Goal: Task Accomplishment & Management: Complete application form

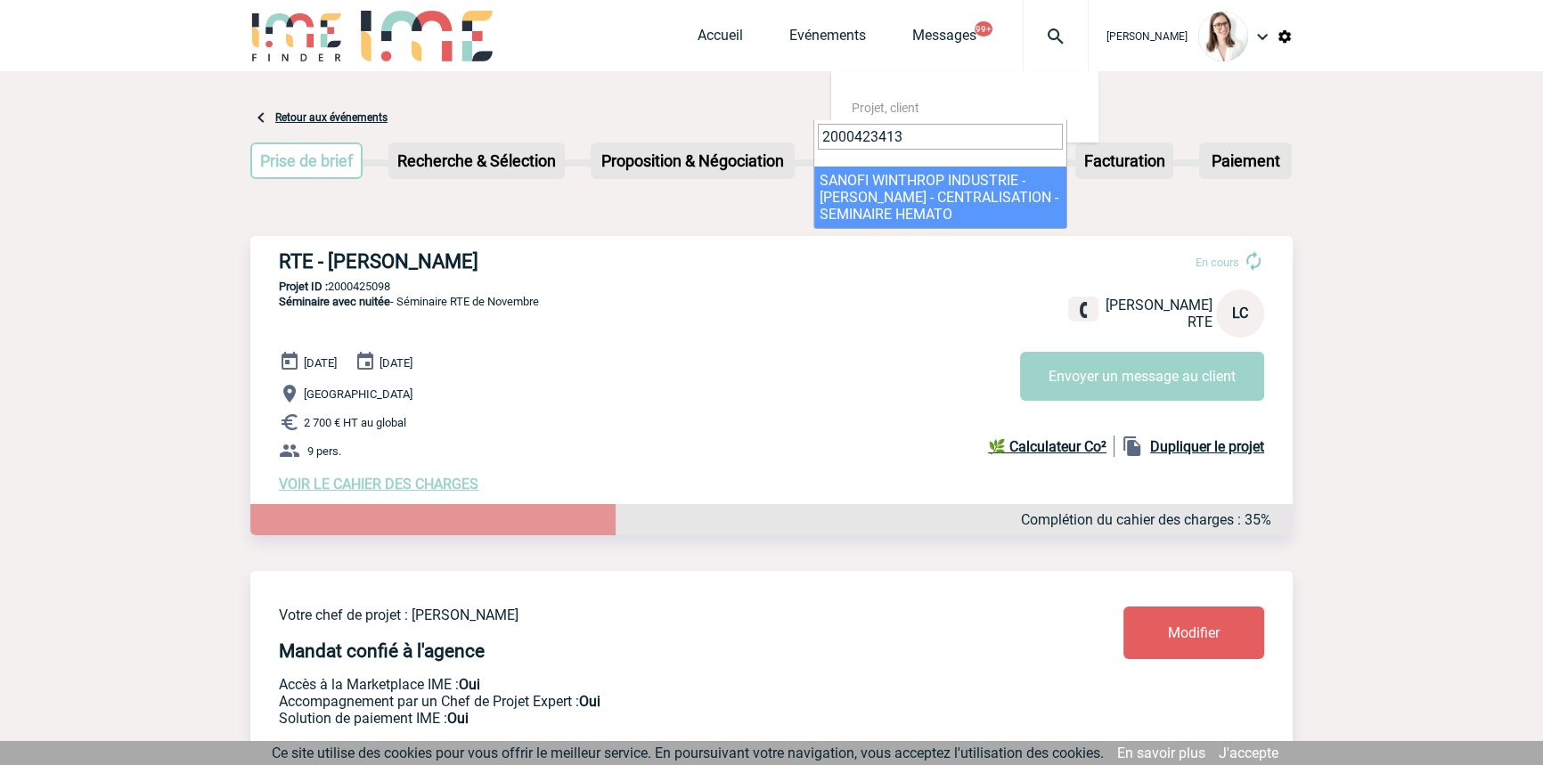
drag, startPoint x: 920, startPoint y: 124, endPoint x: 759, endPoint y: 133, distance: 160.6
type input "2000425261"
select select "24762"
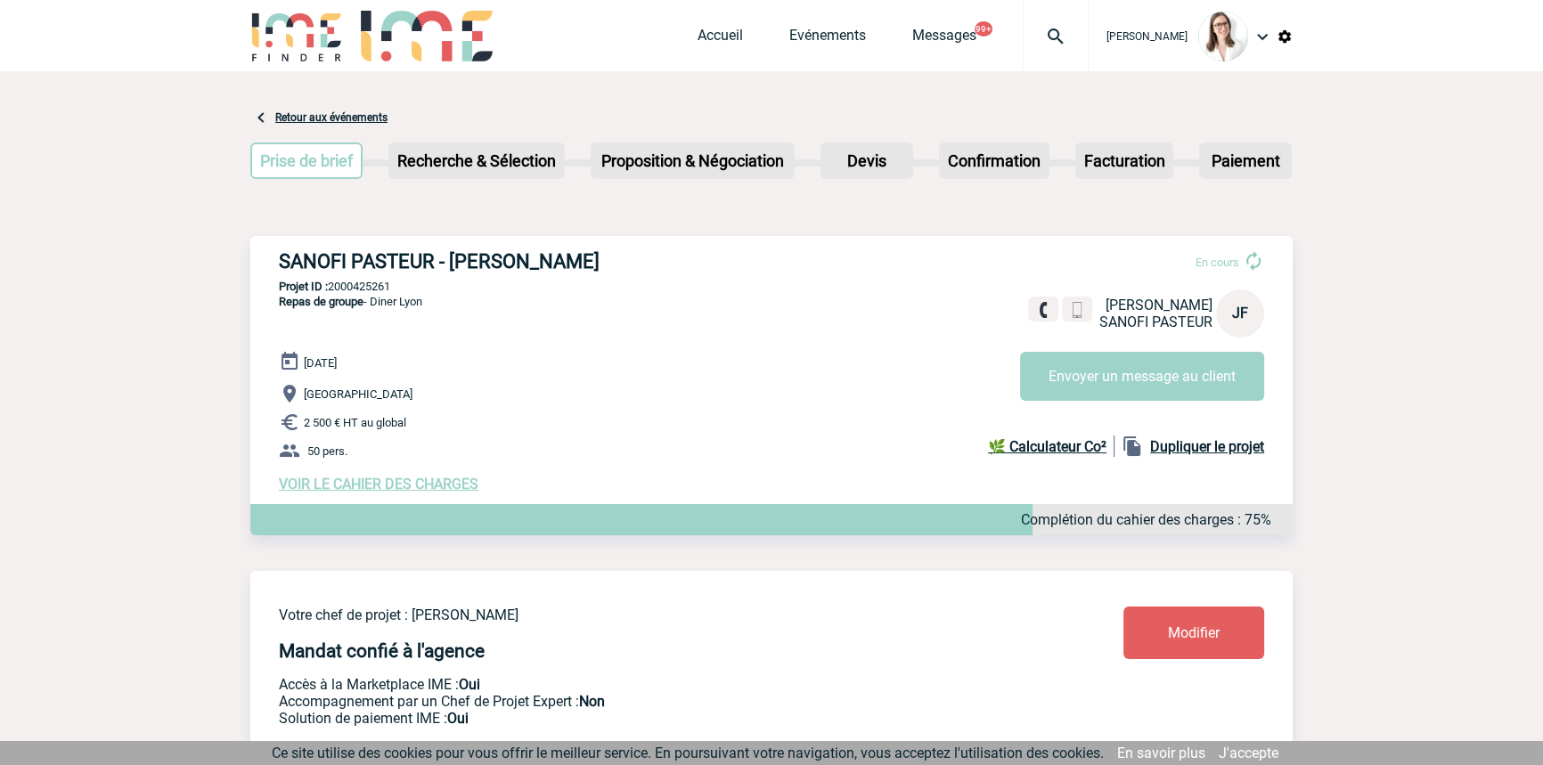
click at [371, 282] on p "Projet ID : 2000425261" at bounding box center [771, 286] width 1043 height 13
copy p "2000425261"
click at [1043, 12] on div at bounding box center [1056, 35] width 66 height 71
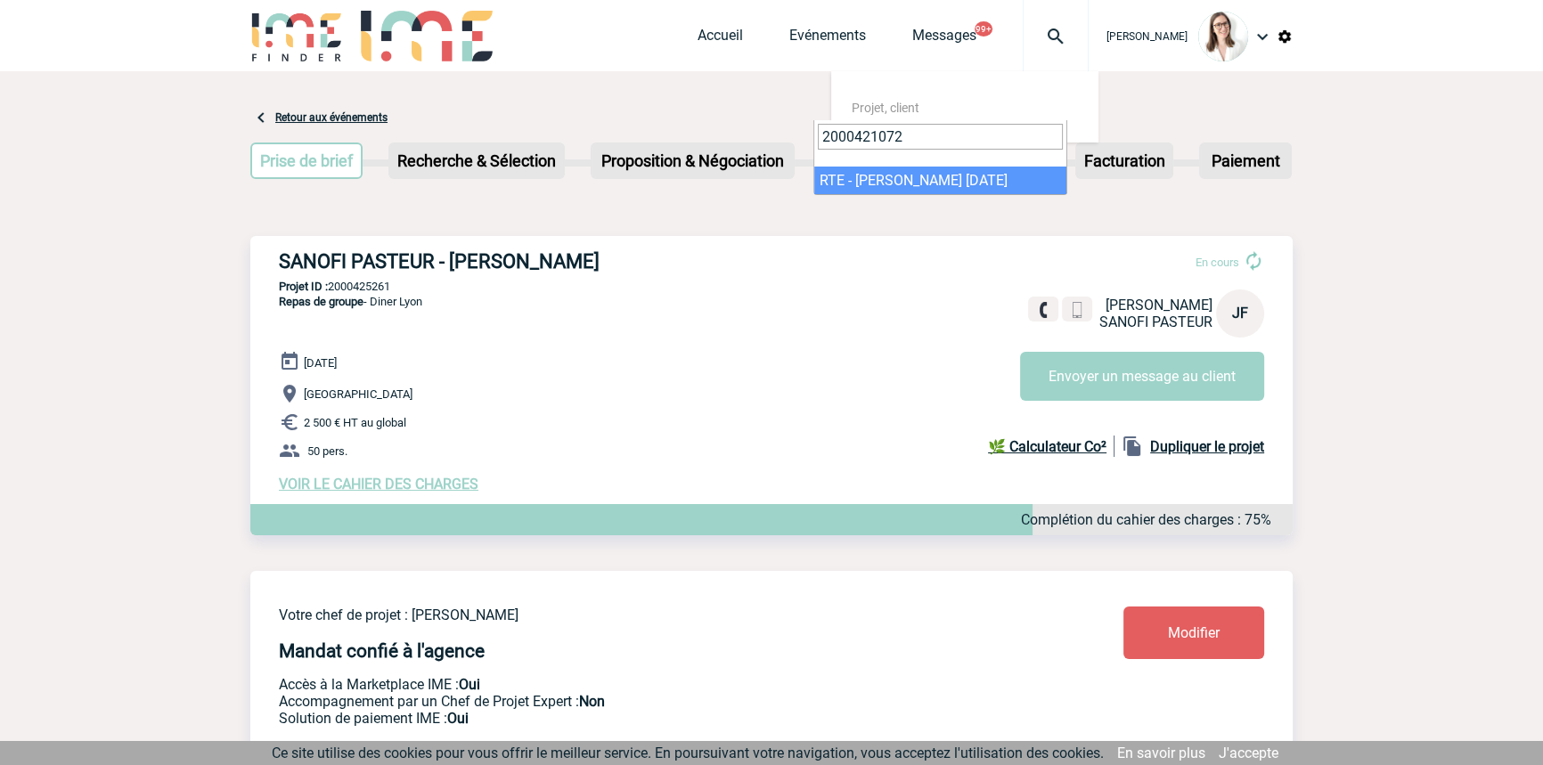
type input "2000421072"
select select "20573"
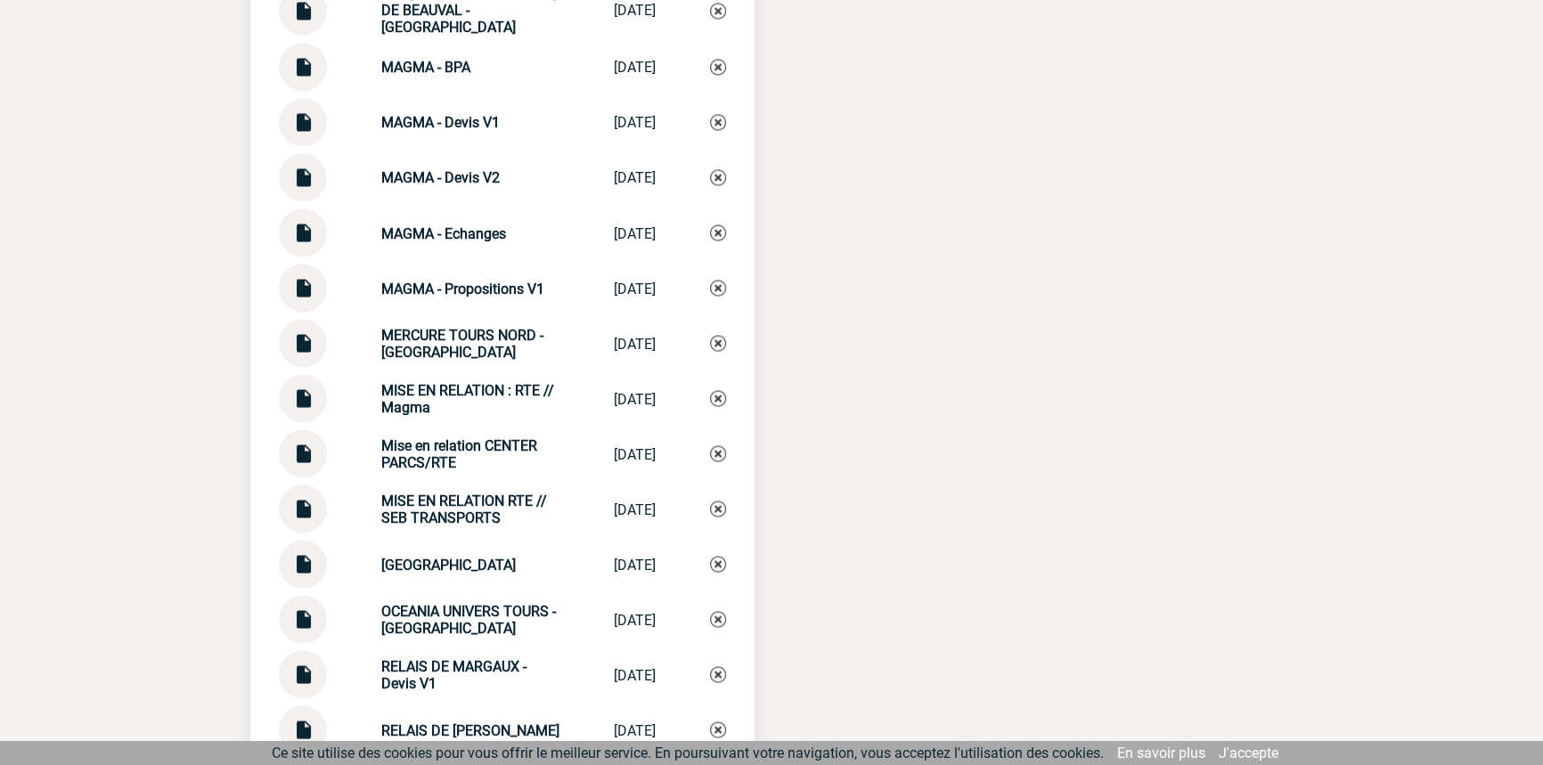
scroll to position [4590, 0]
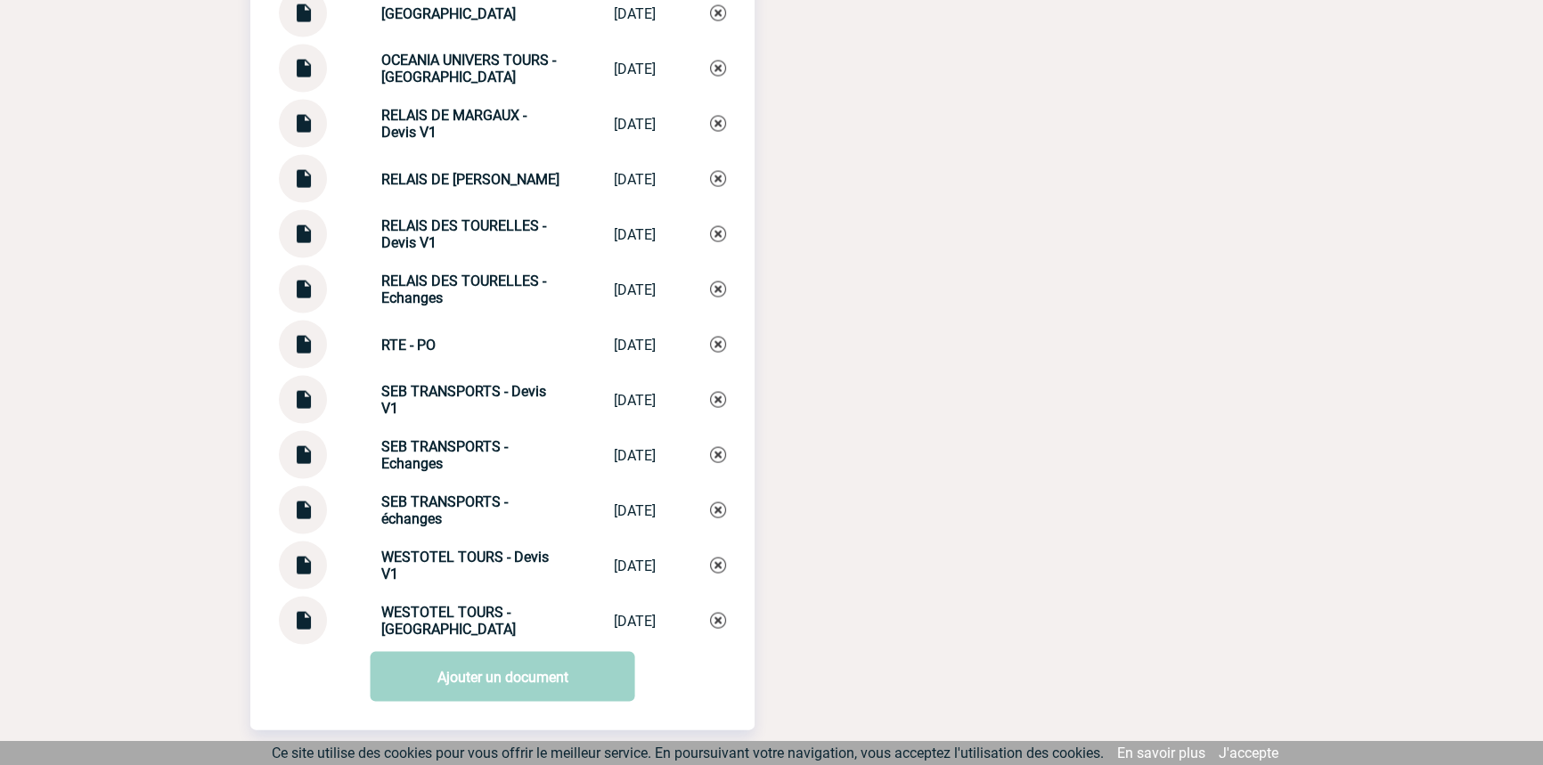
click at [436, 453] on strong "SEB TRANSPORTS - Echanges" at bounding box center [444, 455] width 127 height 34
click at [436, 452] on strong "SEB TRANSPORTS - Echanges" at bounding box center [444, 455] width 127 height 34
click at [436, 453] on strong "SEB TRANSPORTS - Echanges" at bounding box center [444, 455] width 127 height 34
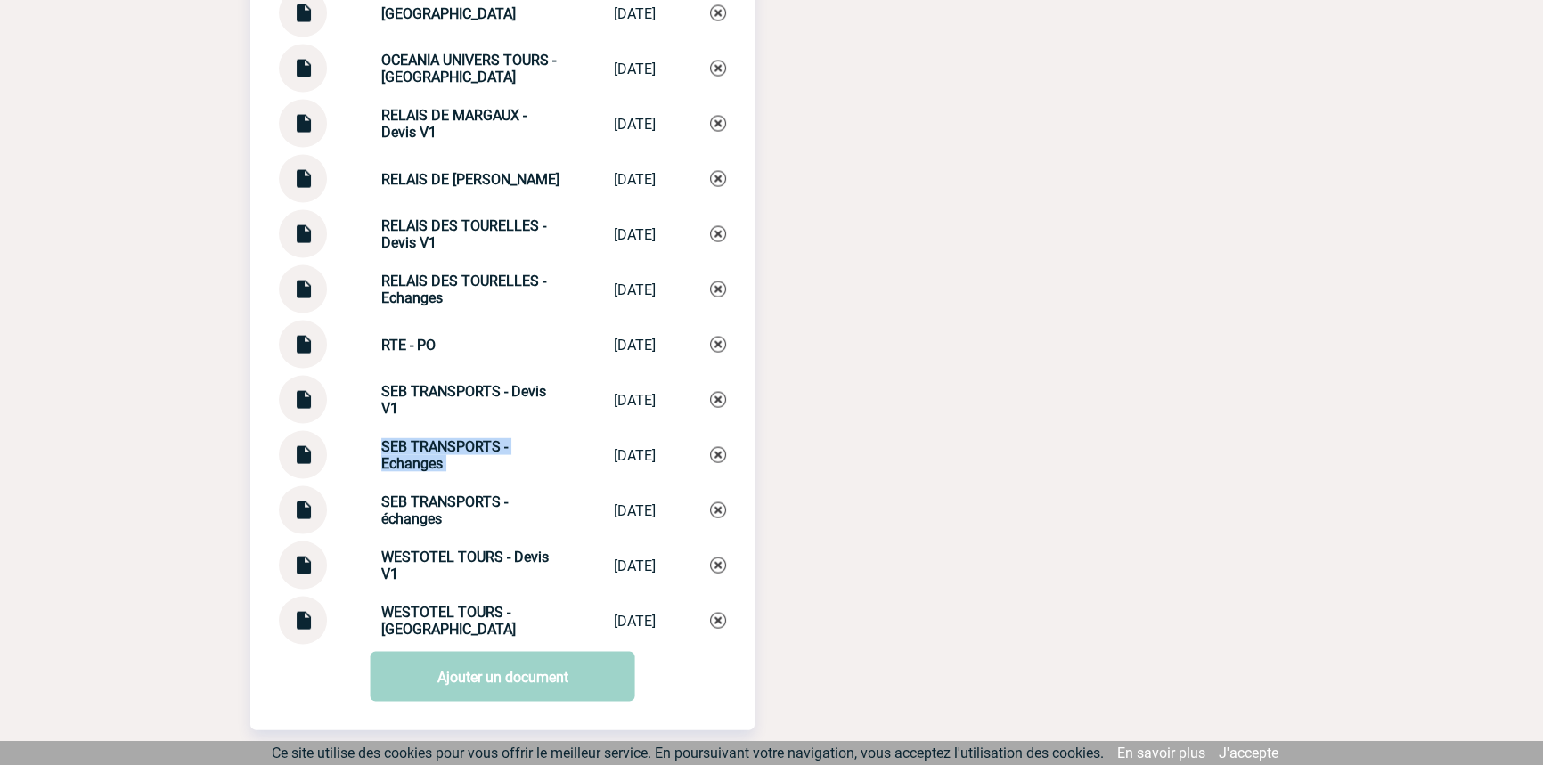
click at [436, 452] on strong "SEB TRANSPORTS - Echanges" at bounding box center [444, 455] width 127 height 34
click at [720, 454] on img at bounding box center [718, 455] width 16 height 16
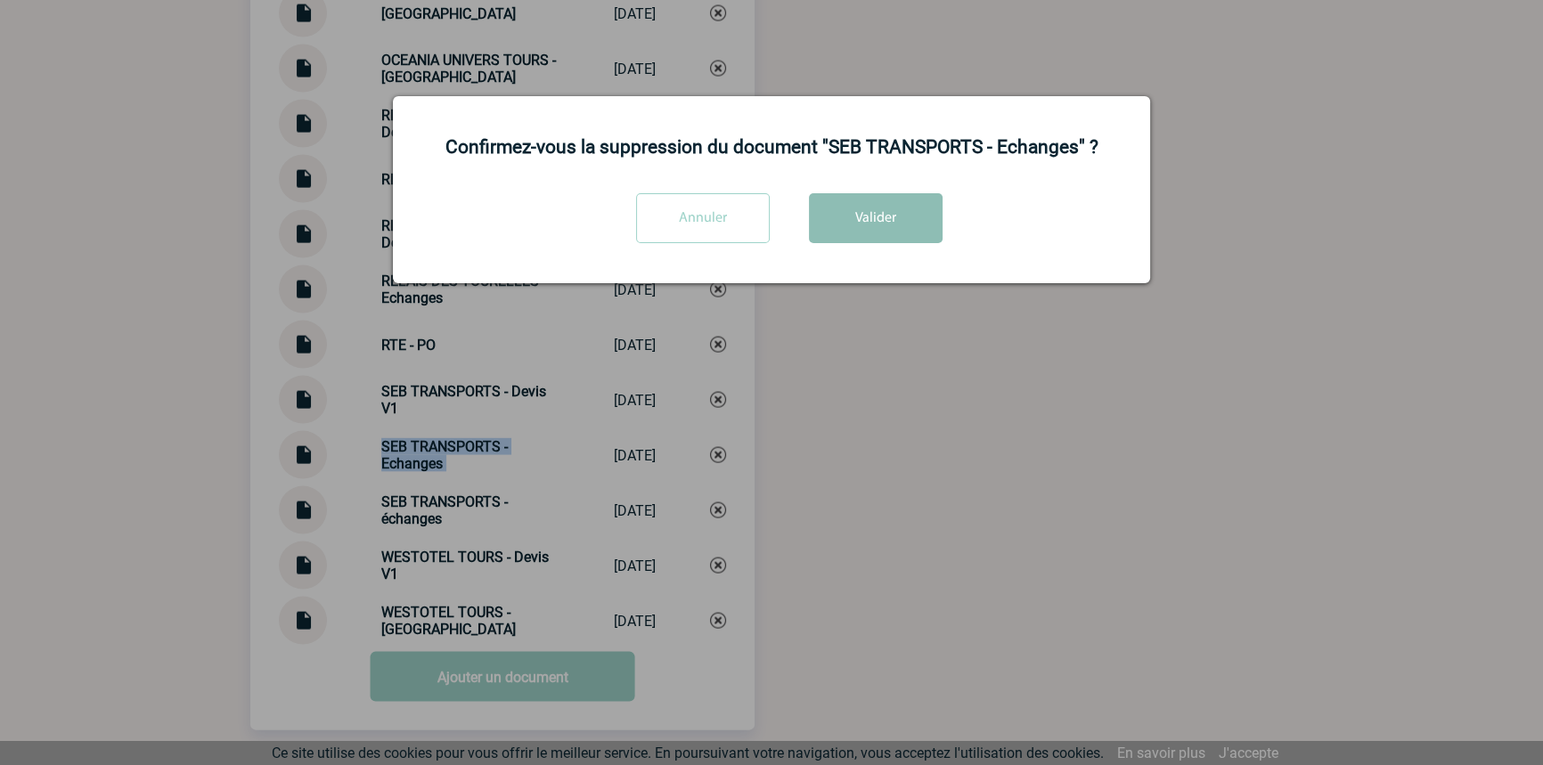
click at [889, 231] on button "Valider" at bounding box center [876, 218] width 134 height 50
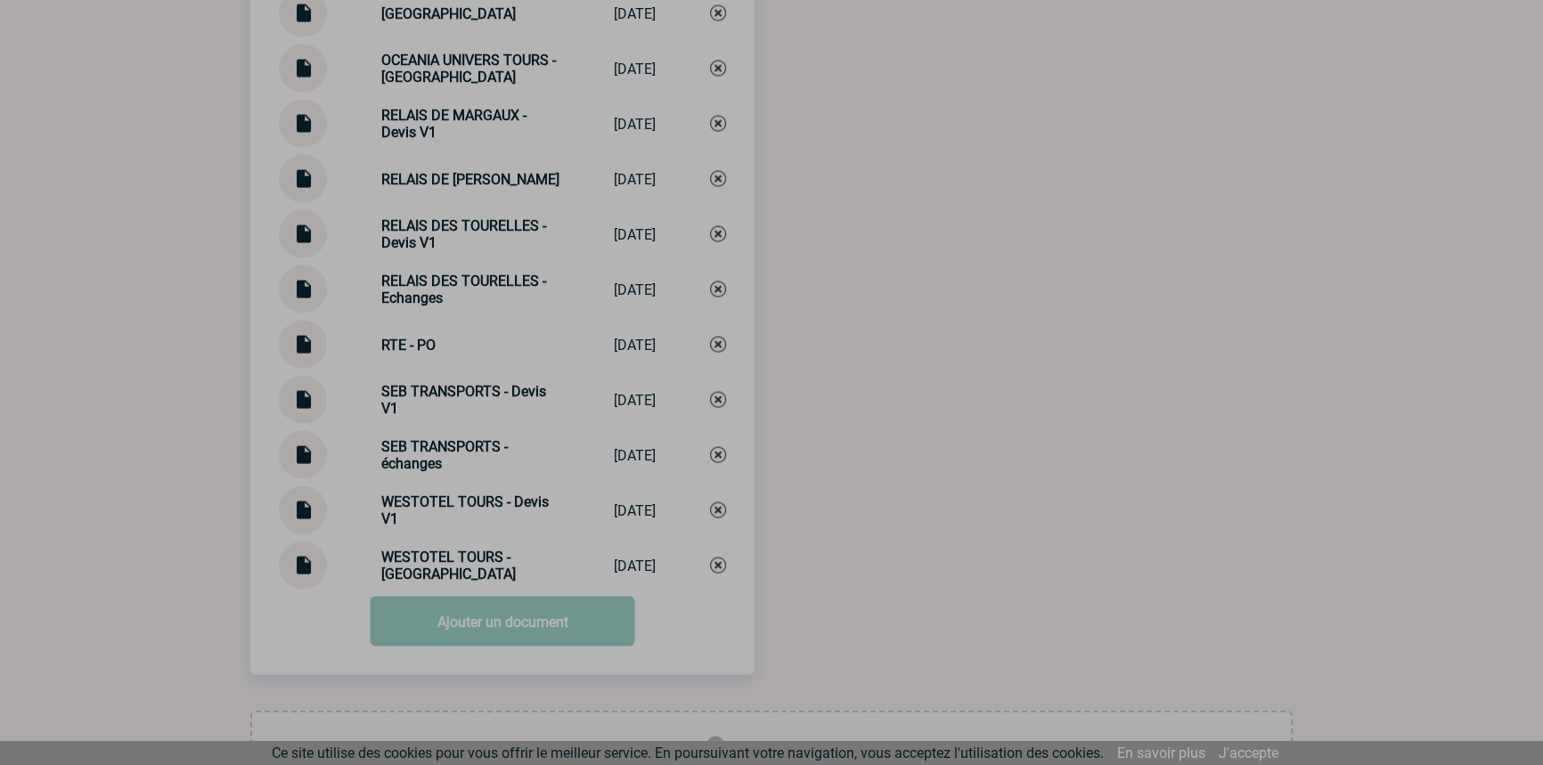
click at [420, 463] on div at bounding box center [771, 382] width 1543 height 765
click at [420, 462] on div at bounding box center [771, 382] width 1543 height 765
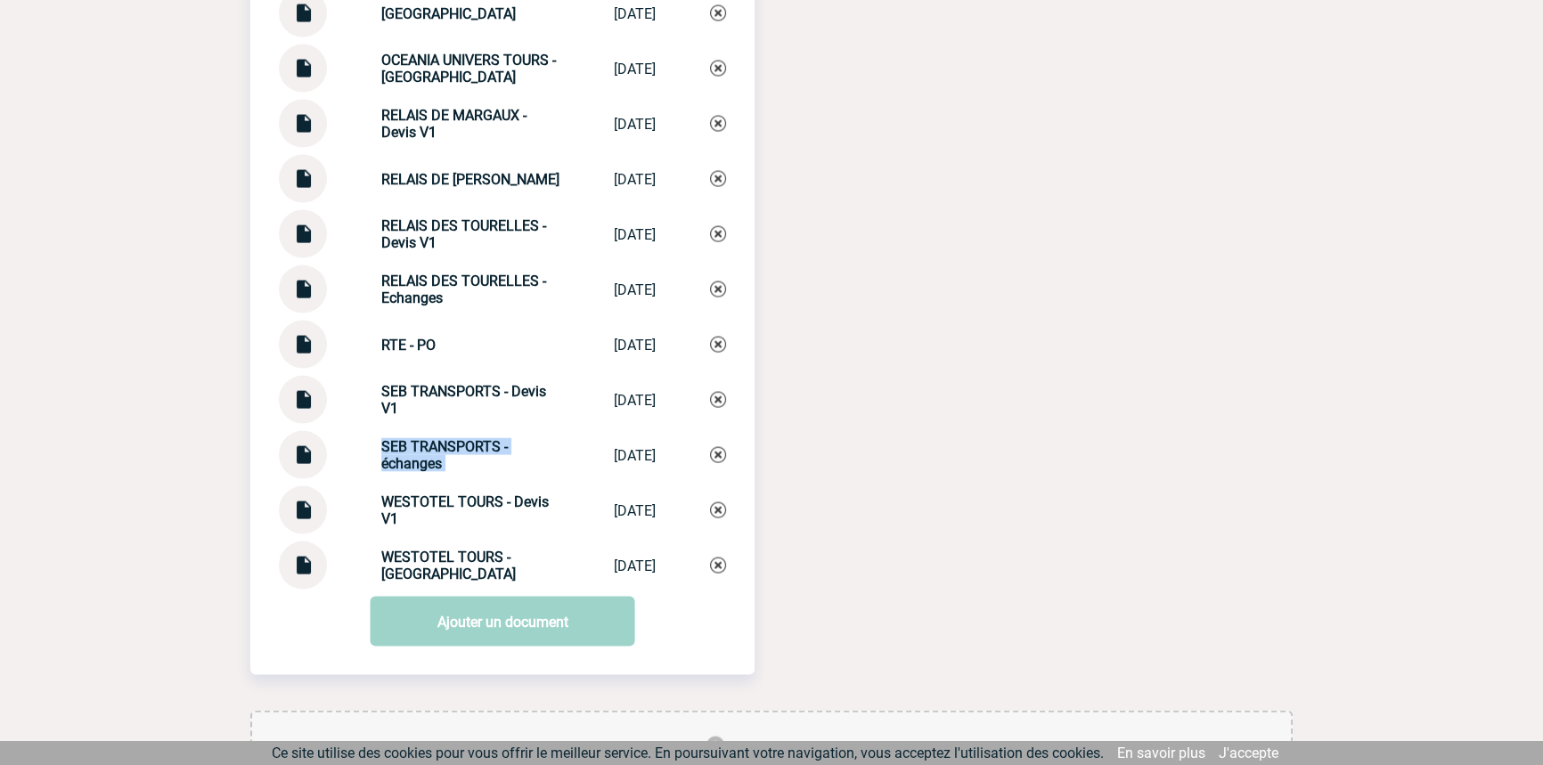
click at [420, 462] on strong "SEB TRANSPORTS - échanges" at bounding box center [444, 455] width 127 height 34
copy div "SEB TRANSPORTS - échanges SEB TRANSPORTS ..."
click at [718, 461] on img at bounding box center [718, 455] width 16 height 16
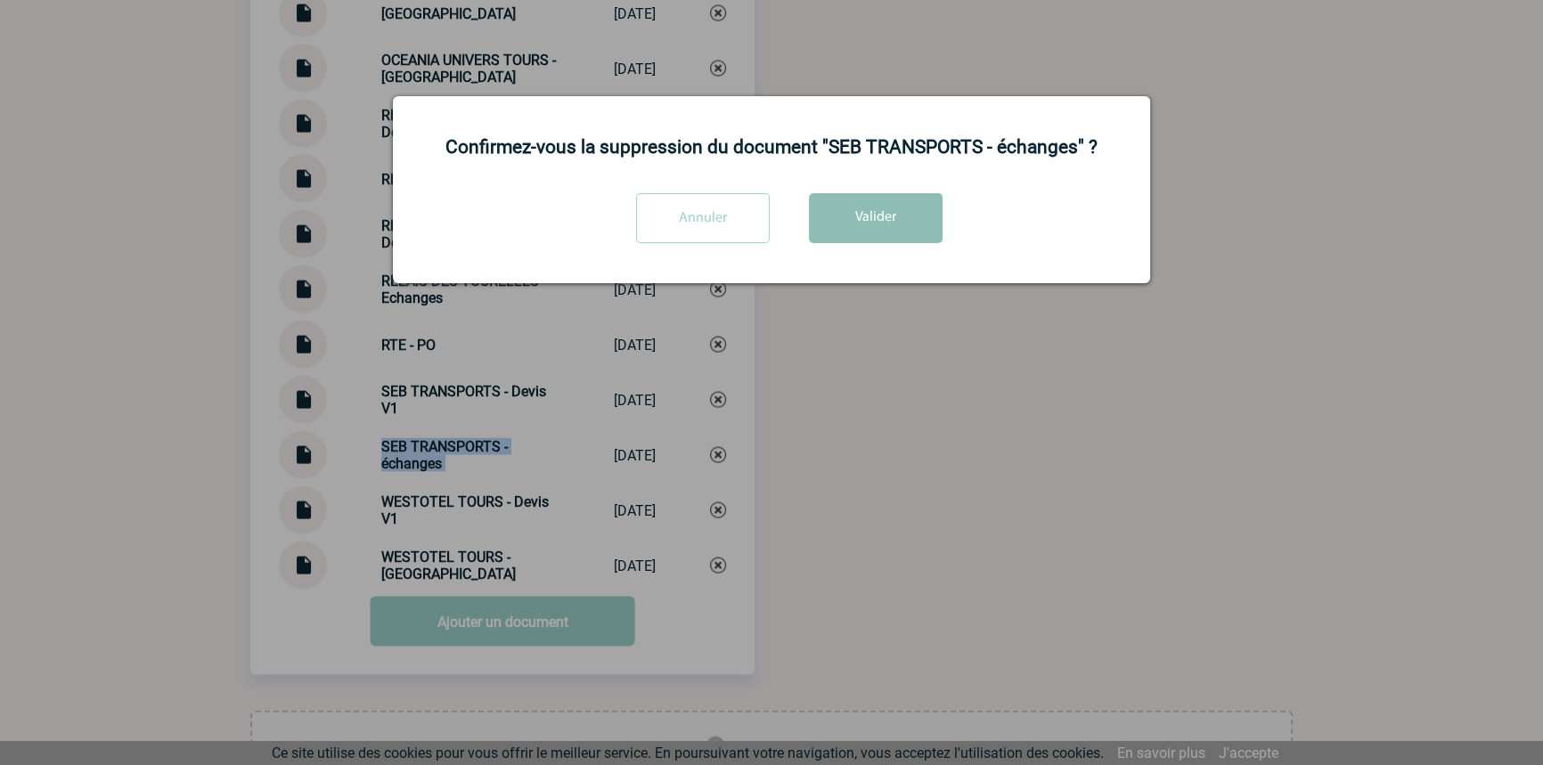
click at [843, 217] on button "Valider" at bounding box center [876, 218] width 134 height 50
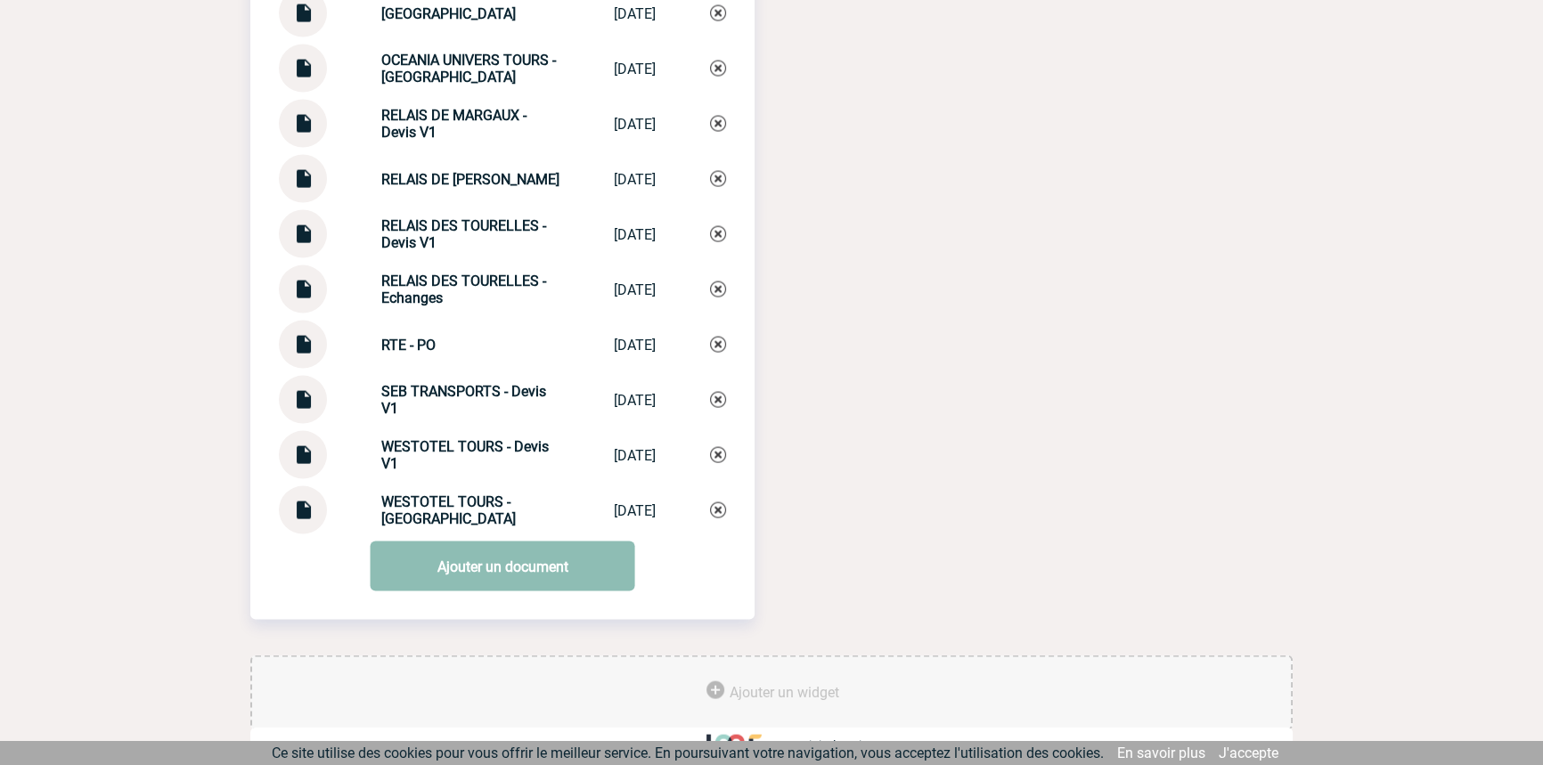
click at [388, 572] on link "Ajouter un document" at bounding box center [503, 567] width 265 height 50
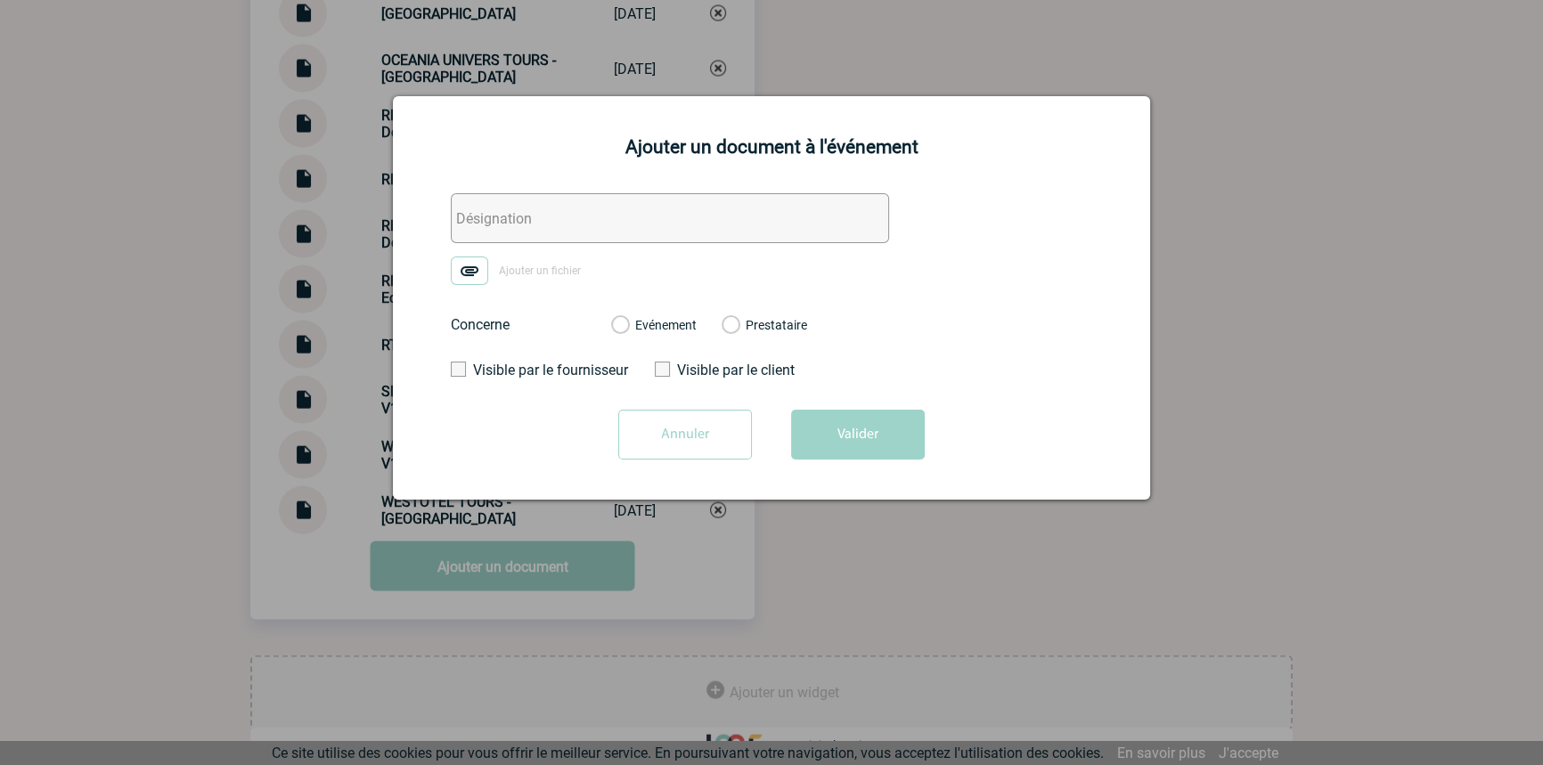
click at [567, 233] on input "text" at bounding box center [670, 218] width 438 height 50
paste input "SEB TRANSPORTS - échanges"
type input "SEB TRANSPORTS - échanges"
click at [476, 260] on img at bounding box center [469, 271] width 37 height 29
click at [0, 0] on input "Ajouter un fichier" at bounding box center [0, 0] width 0 height 0
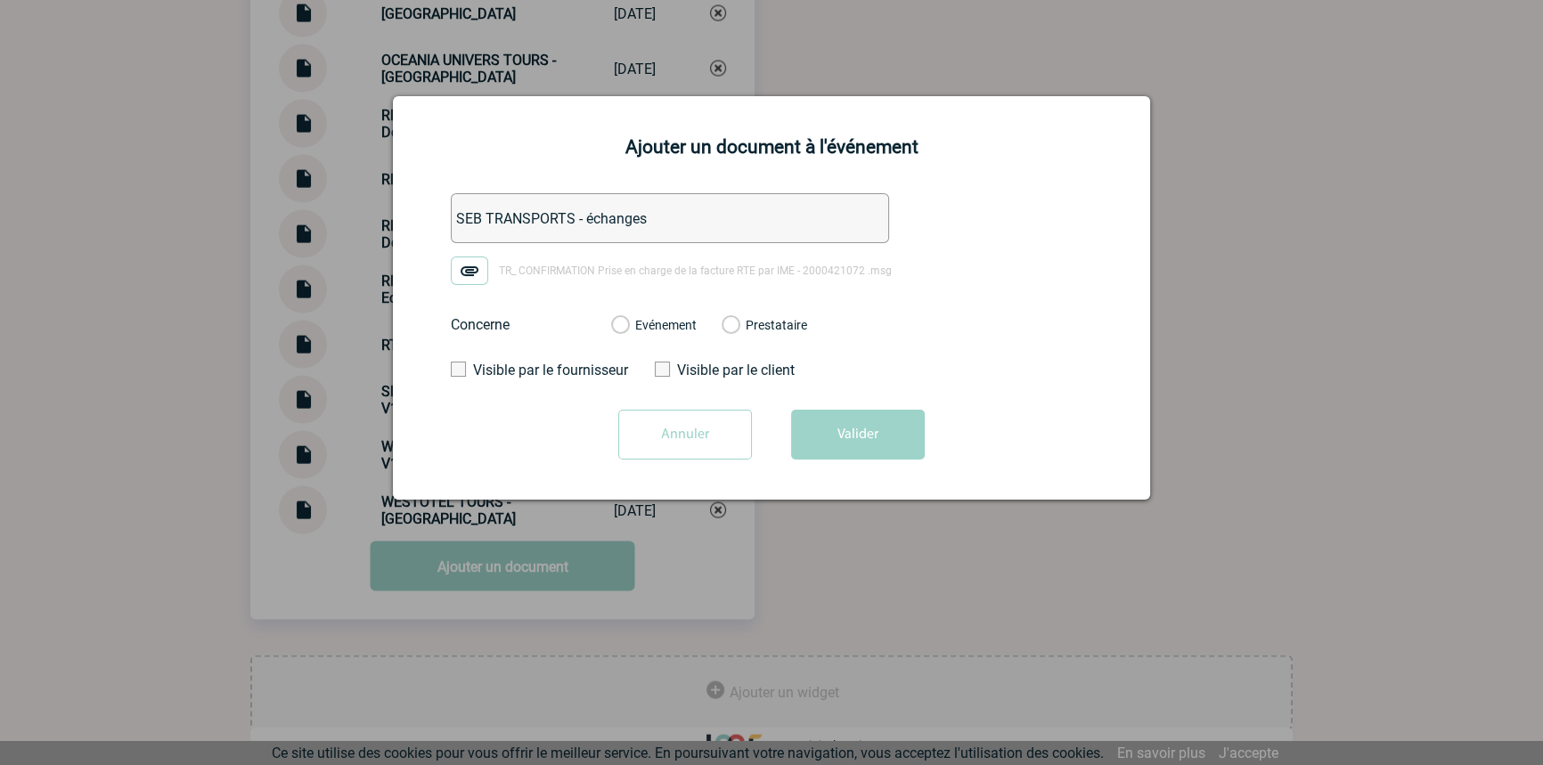
click at [677, 334] on div "Evénement" at bounding box center [654, 325] width 86 height 18
drag, startPoint x: 684, startPoint y: 330, endPoint x: 822, endPoint y: 427, distance: 168.1
click at [628, 330] on label "Evénement" at bounding box center [619, 326] width 17 height 16
click at [0, 0] on input "Evénement" at bounding box center [0, 0] width 0 height 0
click at [870, 454] on button "Valider" at bounding box center [858, 435] width 134 height 50
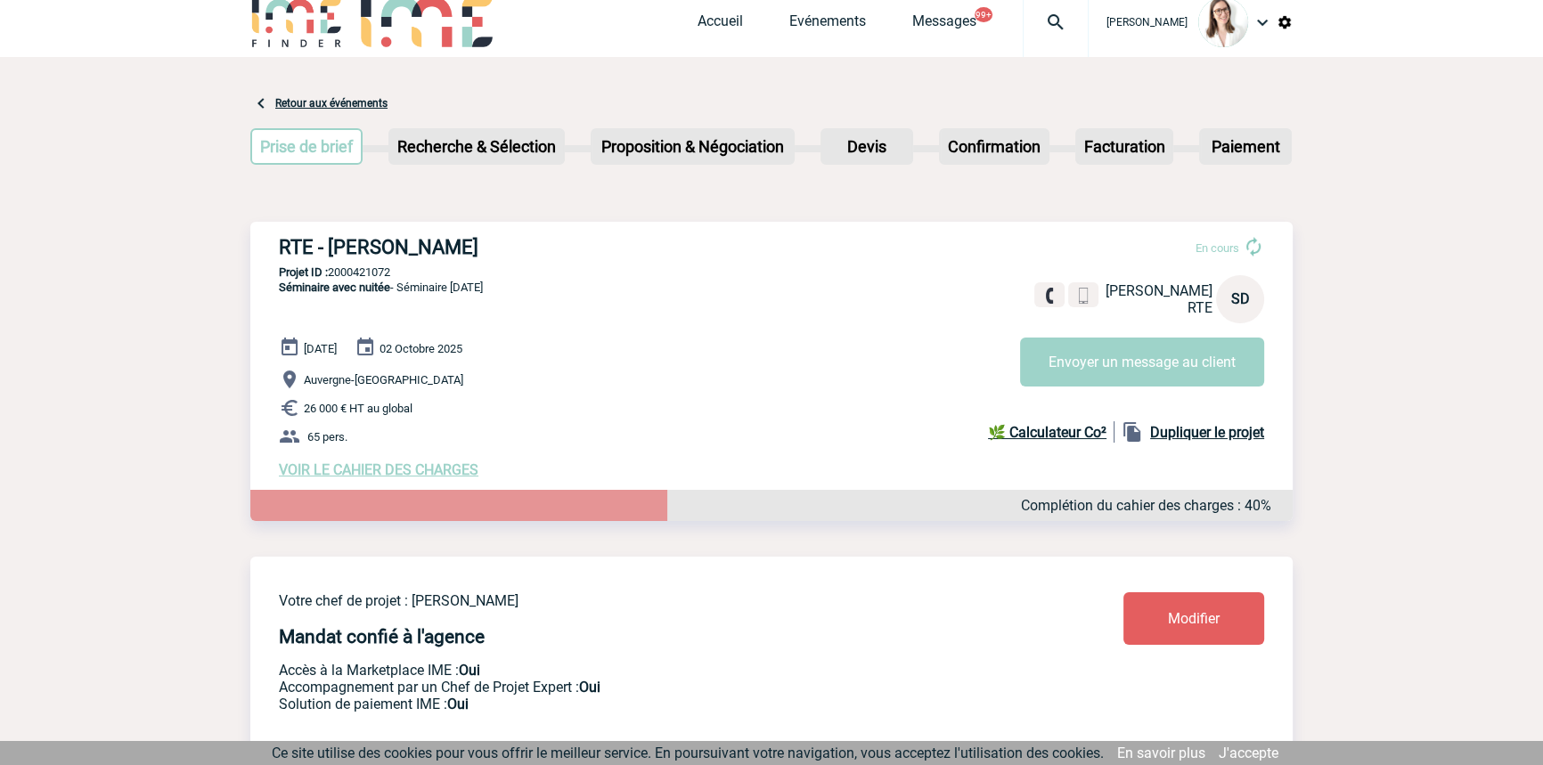
scroll to position [0, 0]
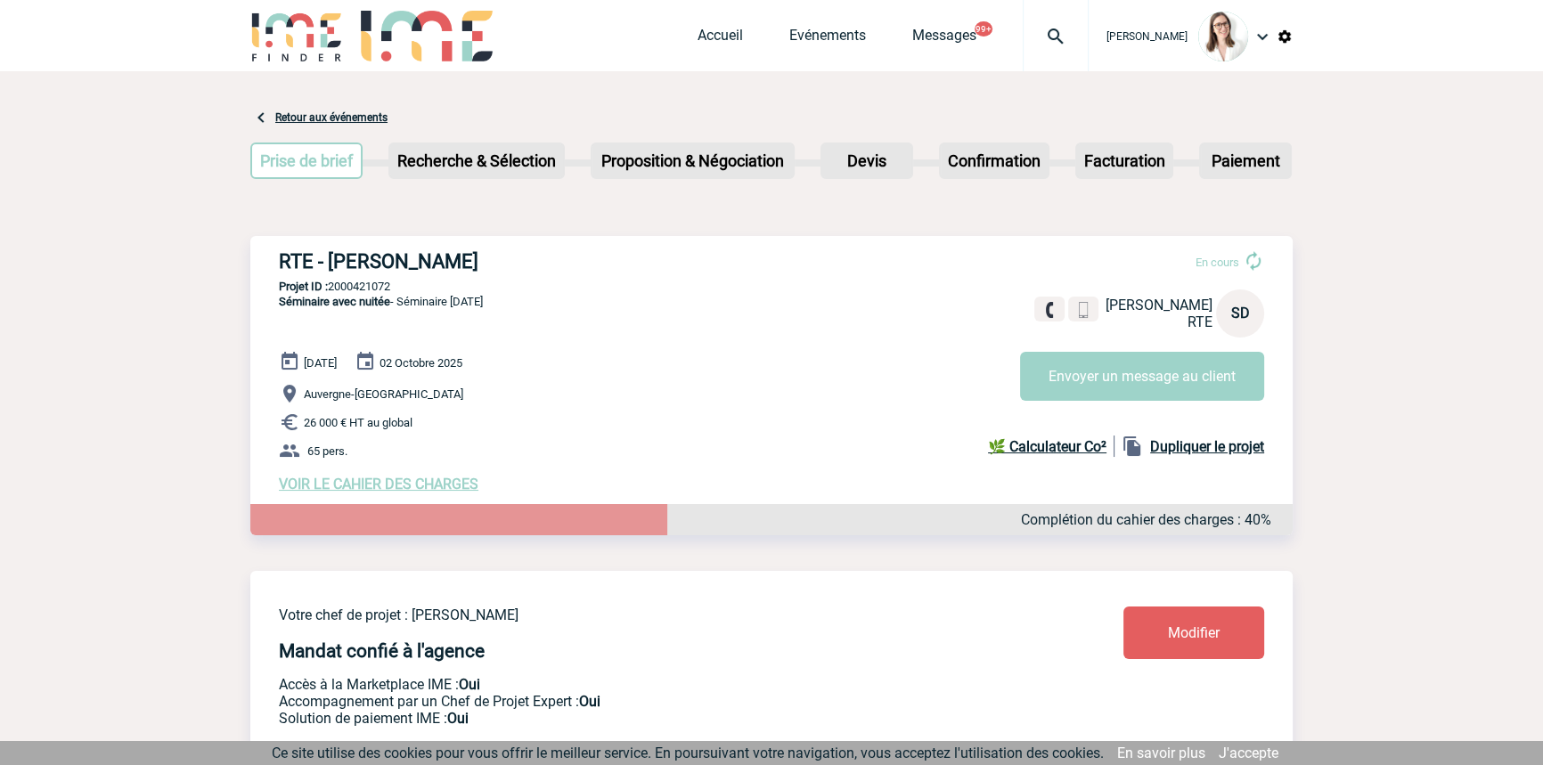
click at [1027, 47] on div at bounding box center [1056, 35] width 66 height 71
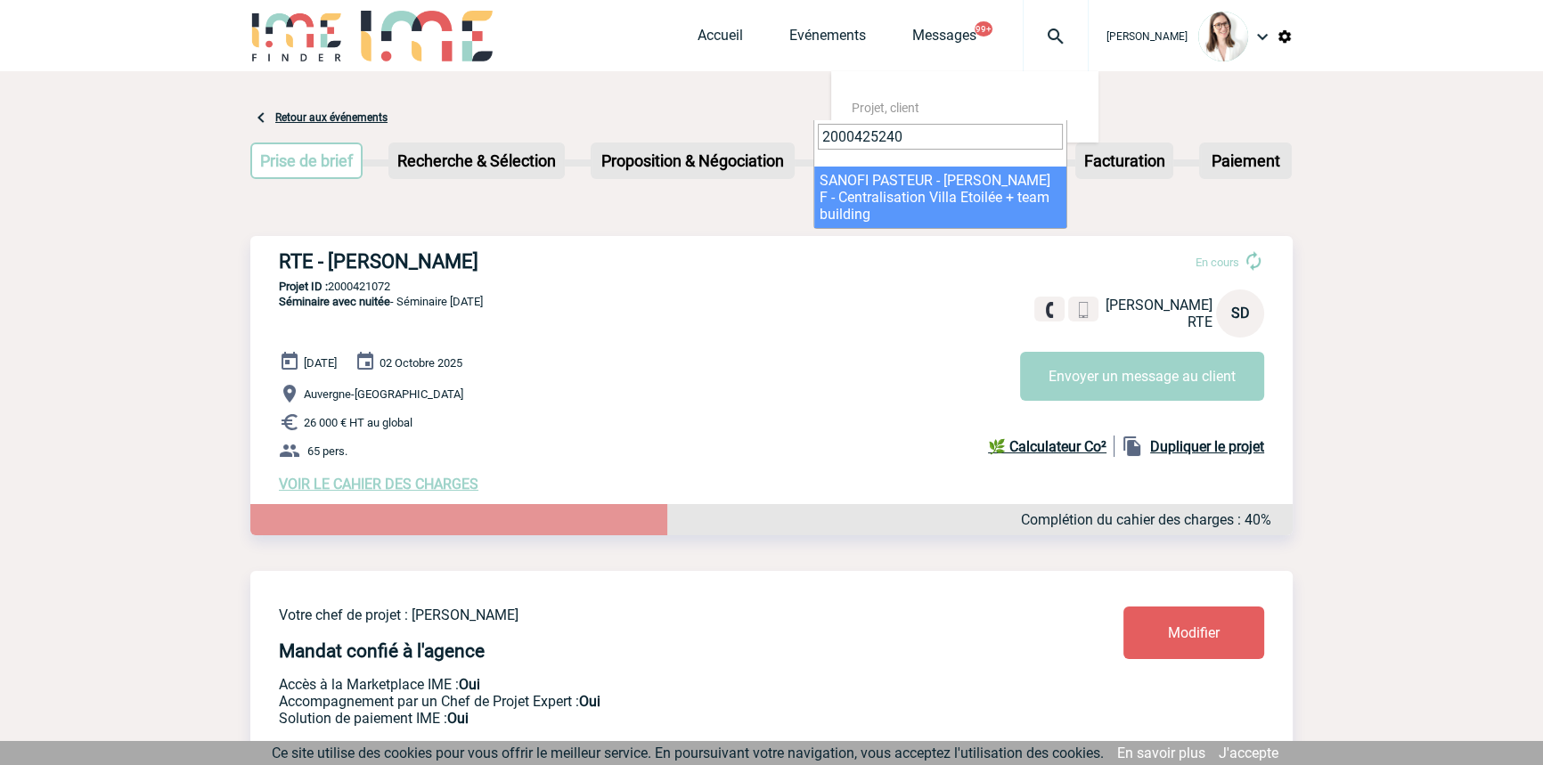
type input "2000425240"
select select "24741"
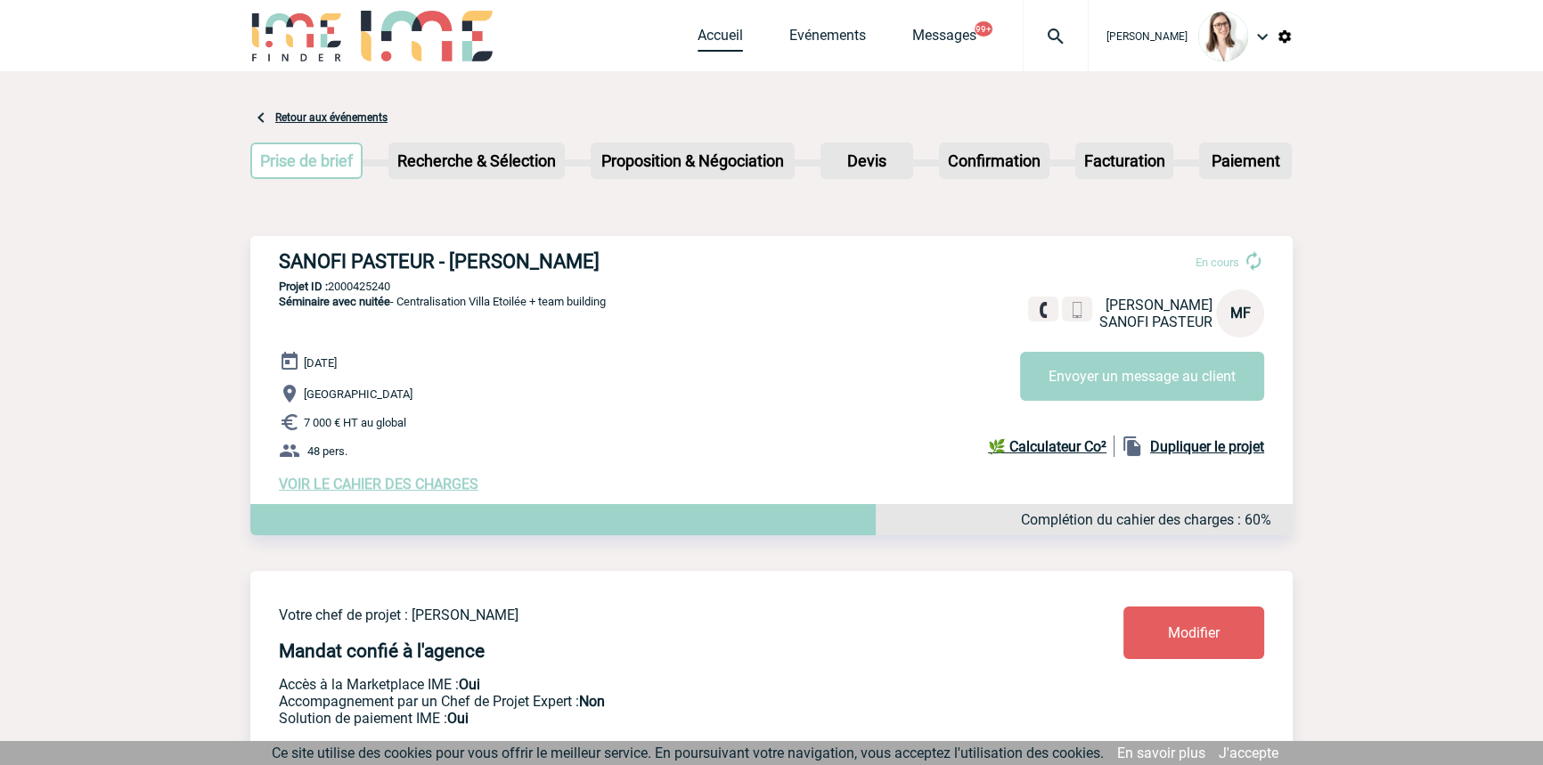
click at [701, 36] on link "Accueil" at bounding box center [720, 39] width 45 height 25
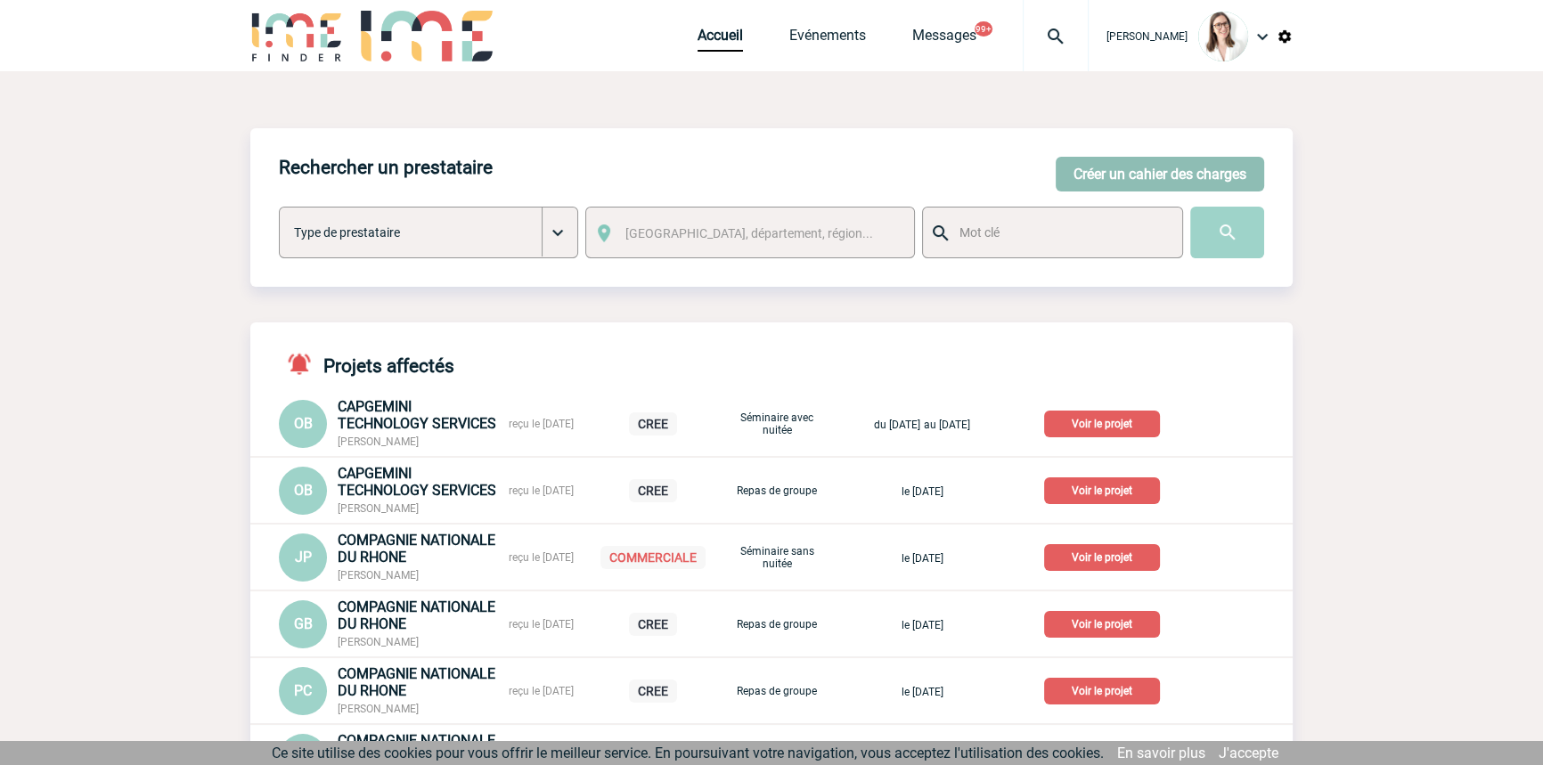
click at [1134, 169] on button "Créer un cahier des charges" at bounding box center [1160, 174] width 209 height 35
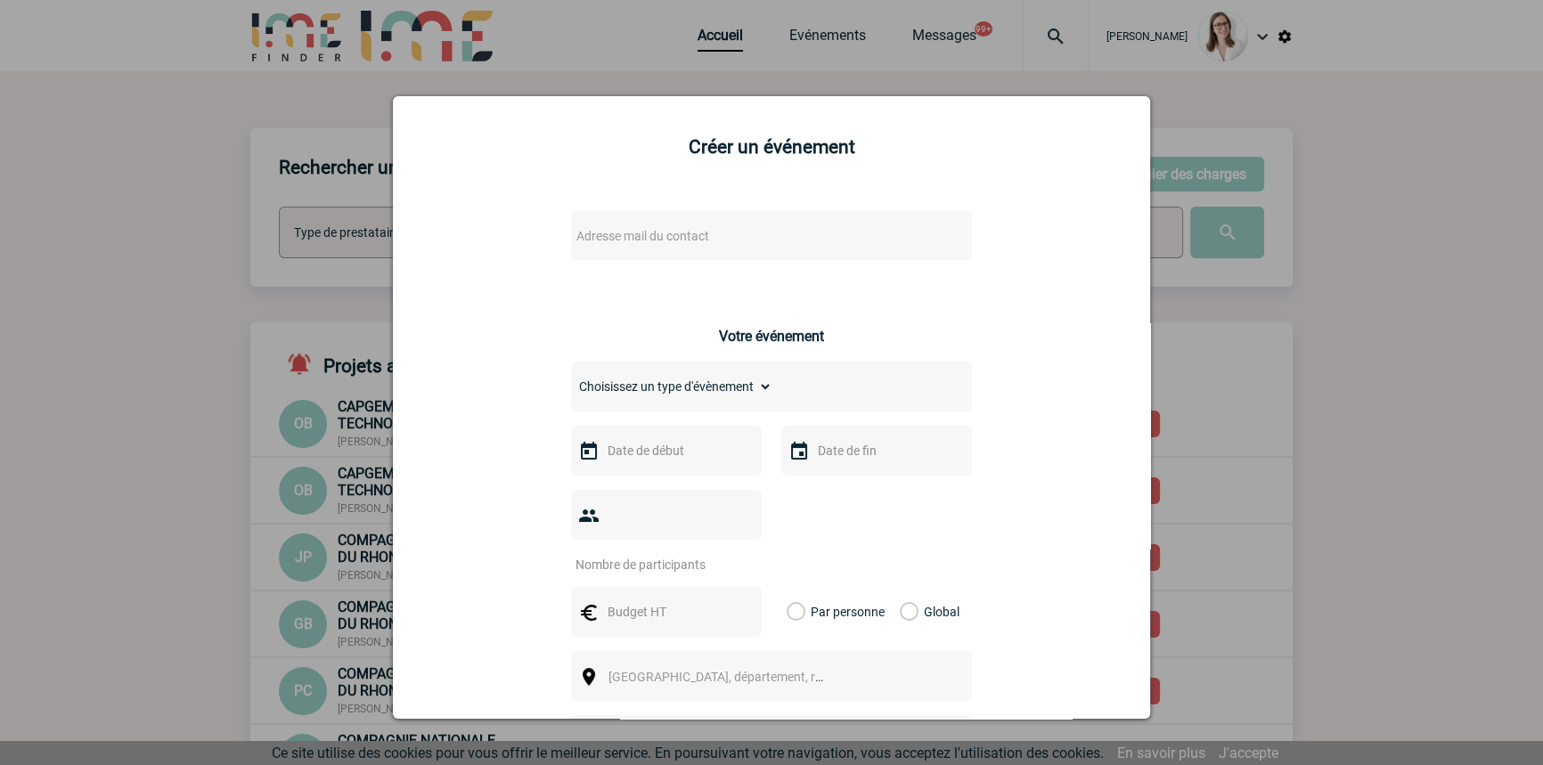
click at [651, 228] on span "Adresse mail du contact" at bounding box center [725, 236] width 312 height 25
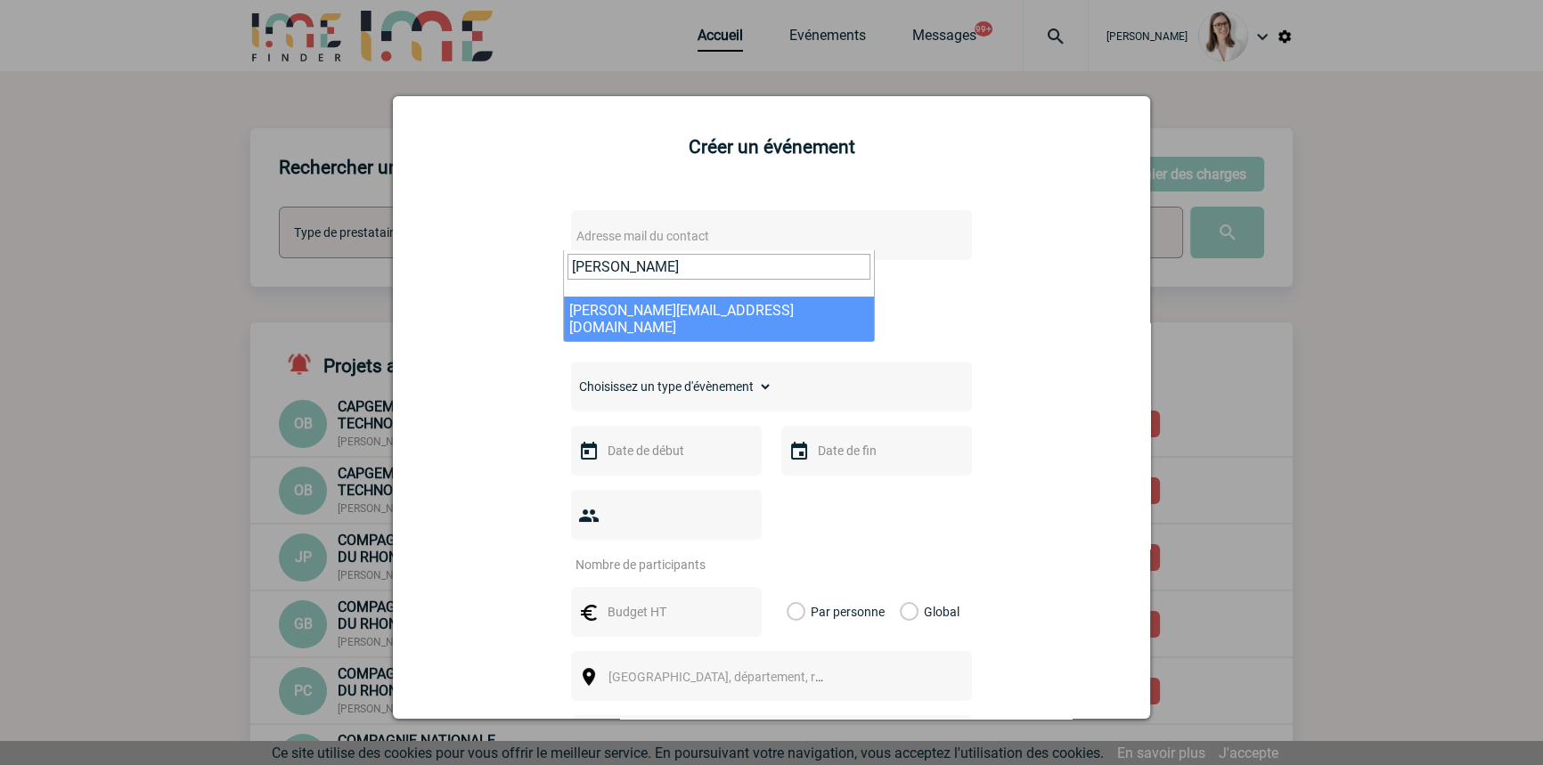
type input "[PERSON_NAME]"
select select "129489"
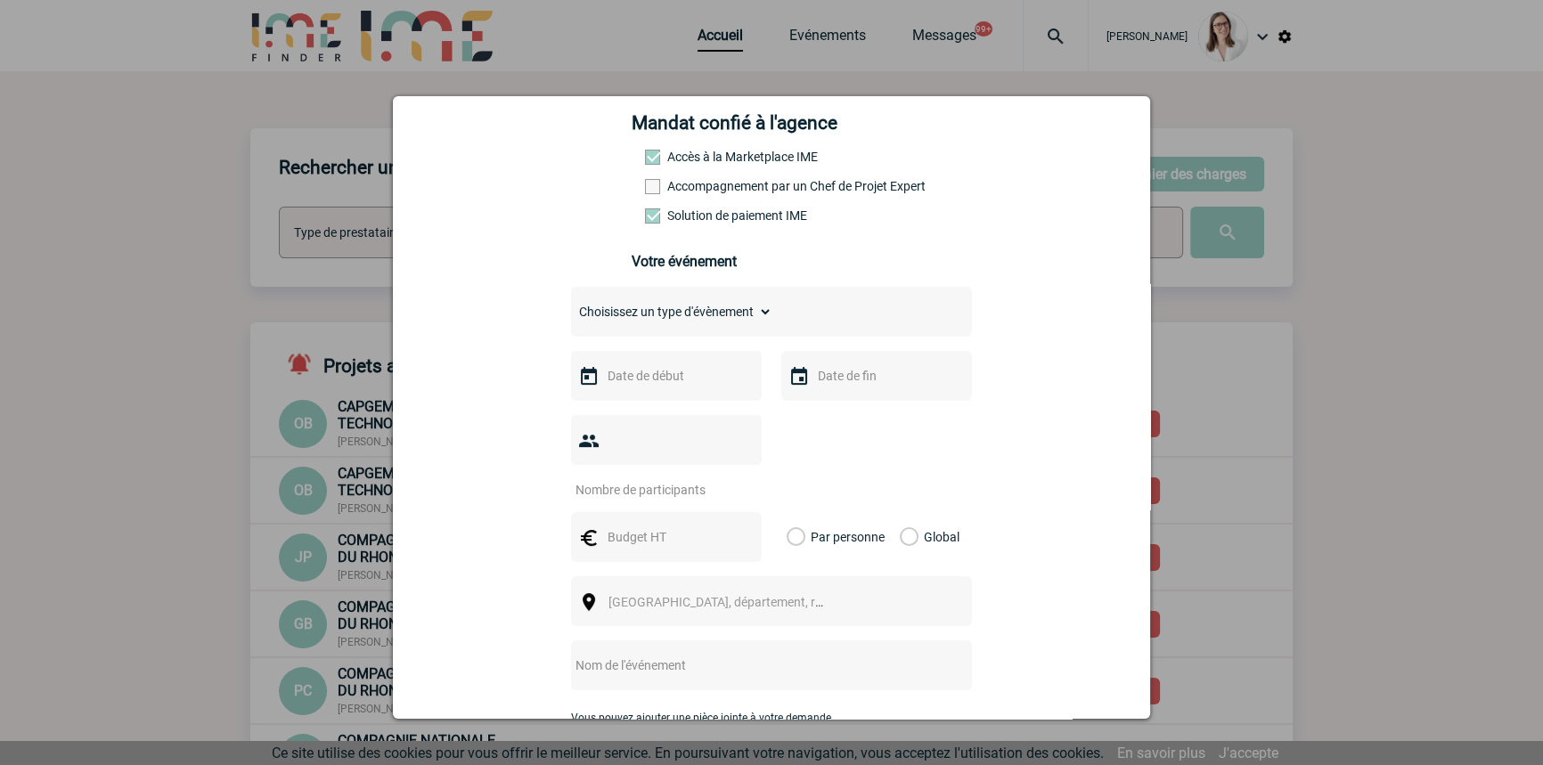
scroll to position [269, 0]
click at [690, 330] on div "Choisissez un type d'évènement Séminaire avec nuitée Séminaire sans nuitée Repa…" at bounding box center [771, 308] width 401 height 50
click at [690, 321] on select "Choisissez un type d'évènement Séminaire avec nuitée Séminaire sans nuitée Repa…" at bounding box center [671, 308] width 201 height 25
select select "3"
click at [571, 301] on select "Choisissez un type d'évènement Séminaire avec nuitée Séminaire sans nuitée Repa…" at bounding box center [671, 308] width 201 height 25
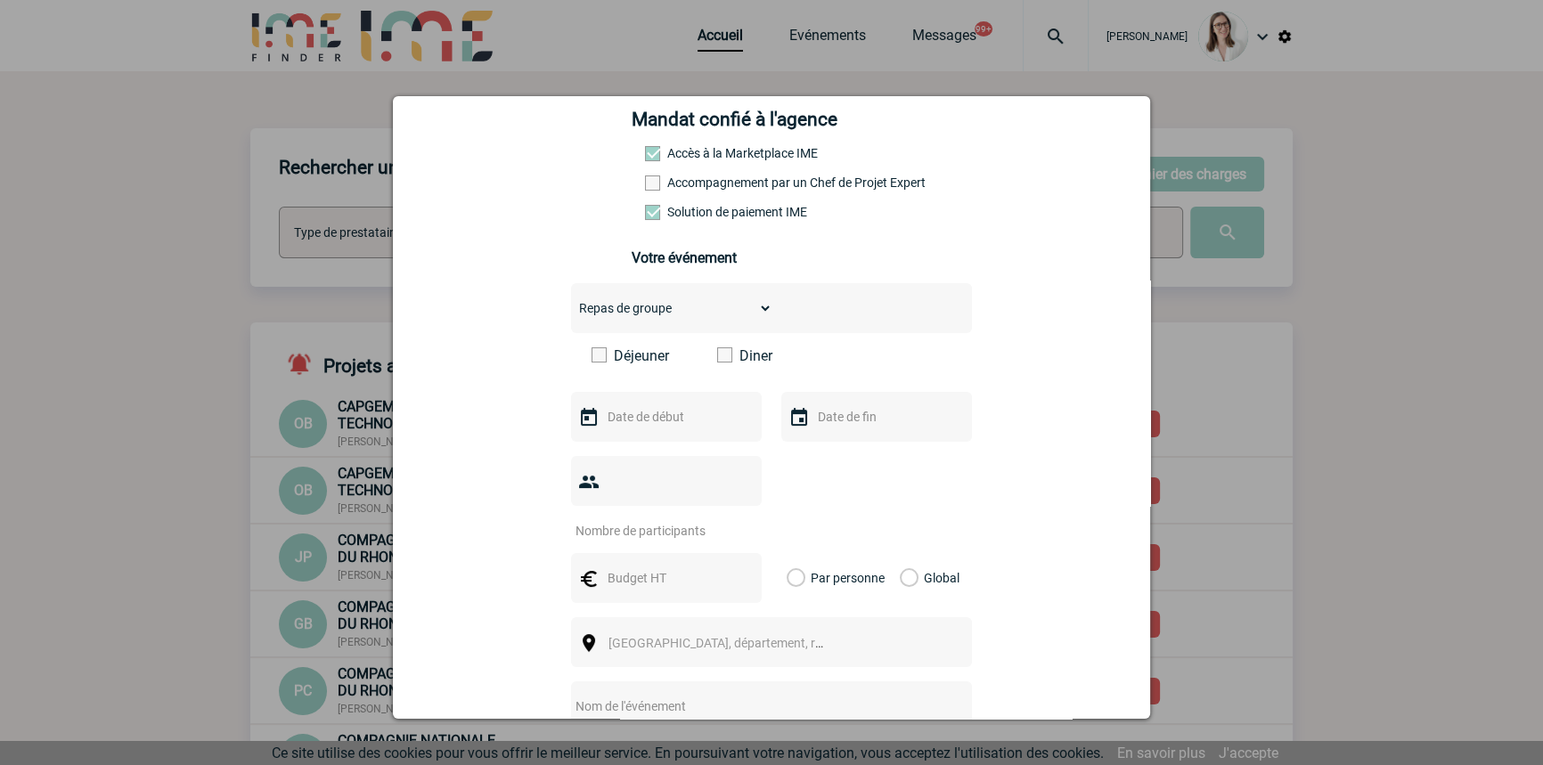
click at [642, 358] on label "Déjeuner" at bounding box center [643, 356] width 102 height 17
click at [0, 0] on input "Déjeuner" at bounding box center [0, 0] width 0 height 0
click at [651, 436] on div at bounding box center [666, 417] width 191 height 50
click at [648, 436] on div at bounding box center [666, 417] width 191 height 50
click at [651, 427] on input "text" at bounding box center [664, 416] width 123 height 23
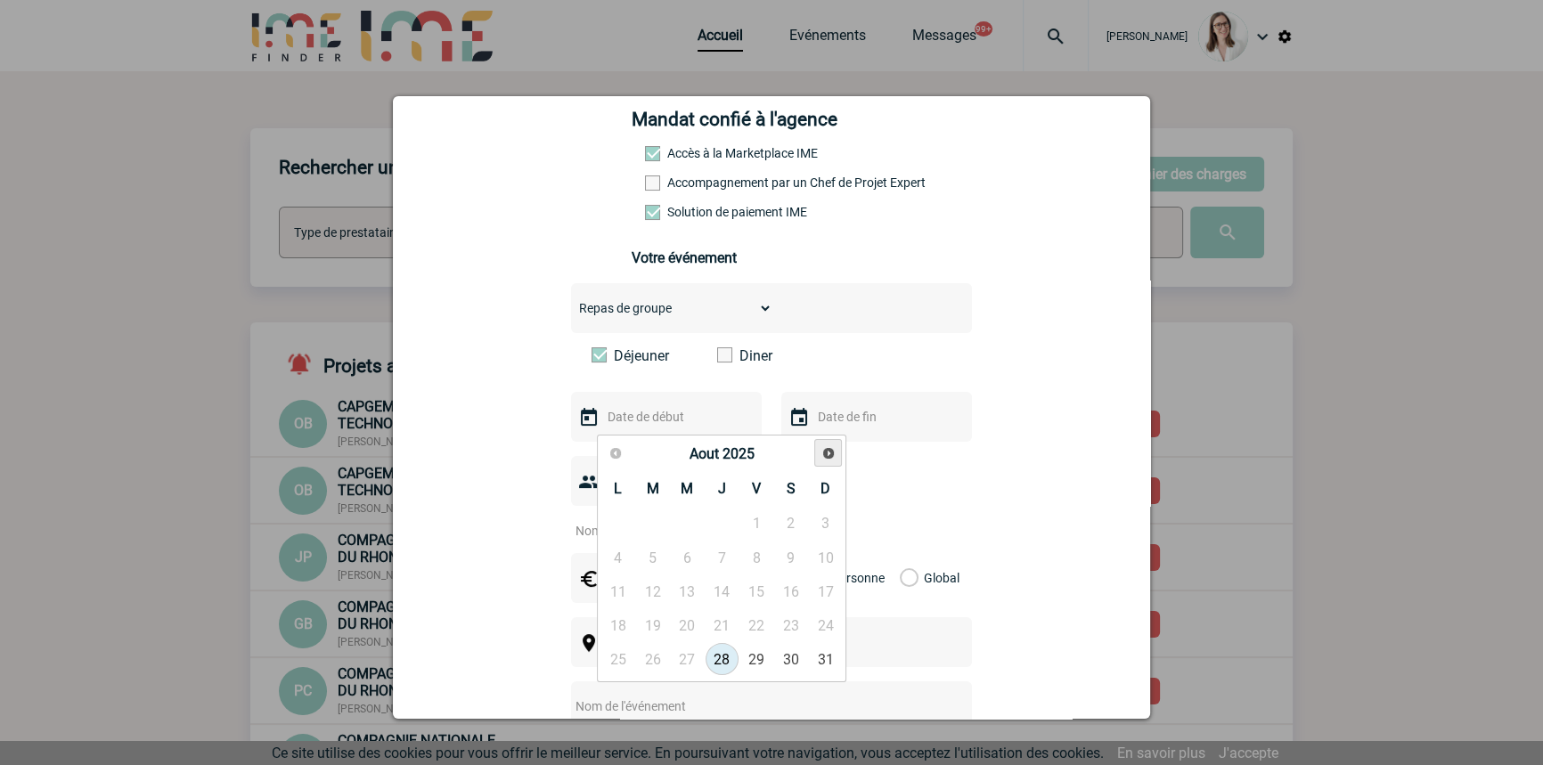
click at [831, 454] on span "Suivant" at bounding box center [829, 453] width 14 height 14
click at [652, 518] on link "2" at bounding box center [652, 524] width 33 height 32
type input "[DATE]"
click at [832, 420] on input "text" at bounding box center [875, 416] width 123 height 23
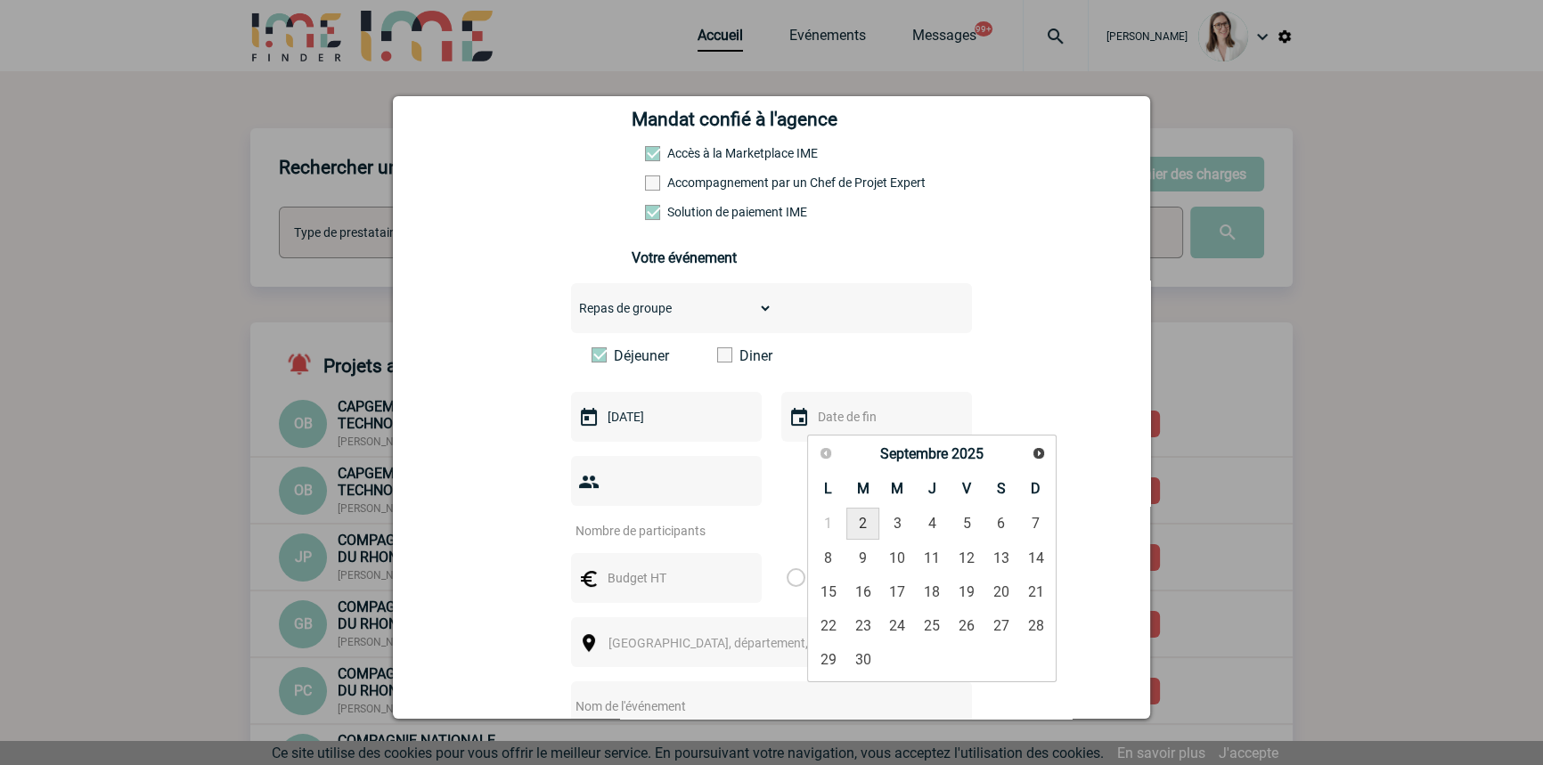
click at [866, 519] on link "2" at bounding box center [863, 524] width 33 height 32
type input "[DATE]"
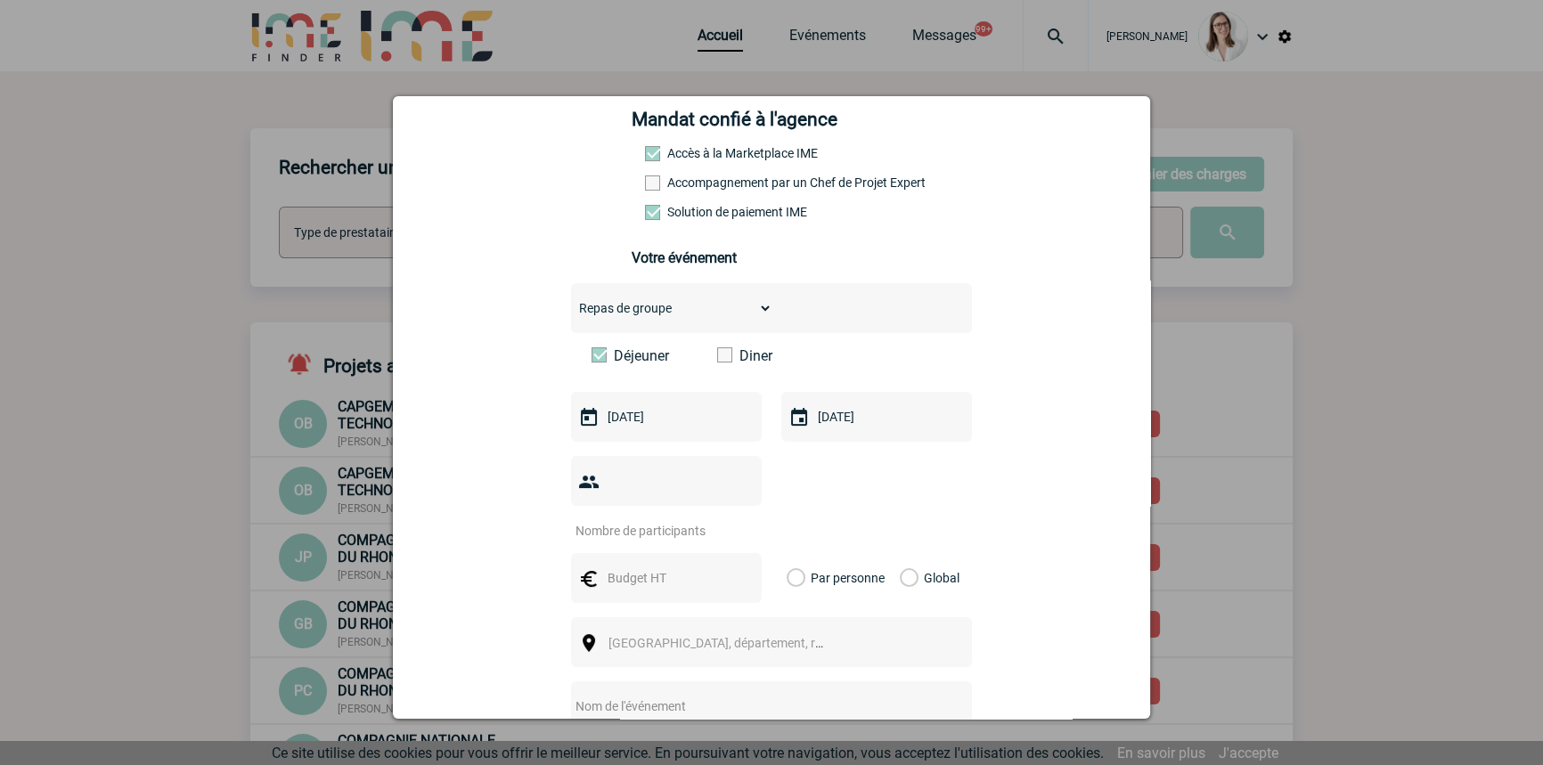
click at [691, 520] on input "number" at bounding box center [655, 531] width 168 height 23
type input "10"
click at [636, 567] on input "text" at bounding box center [664, 578] width 123 height 23
type input "227"
click at [900, 556] on label "Global" at bounding box center [906, 578] width 12 height 50
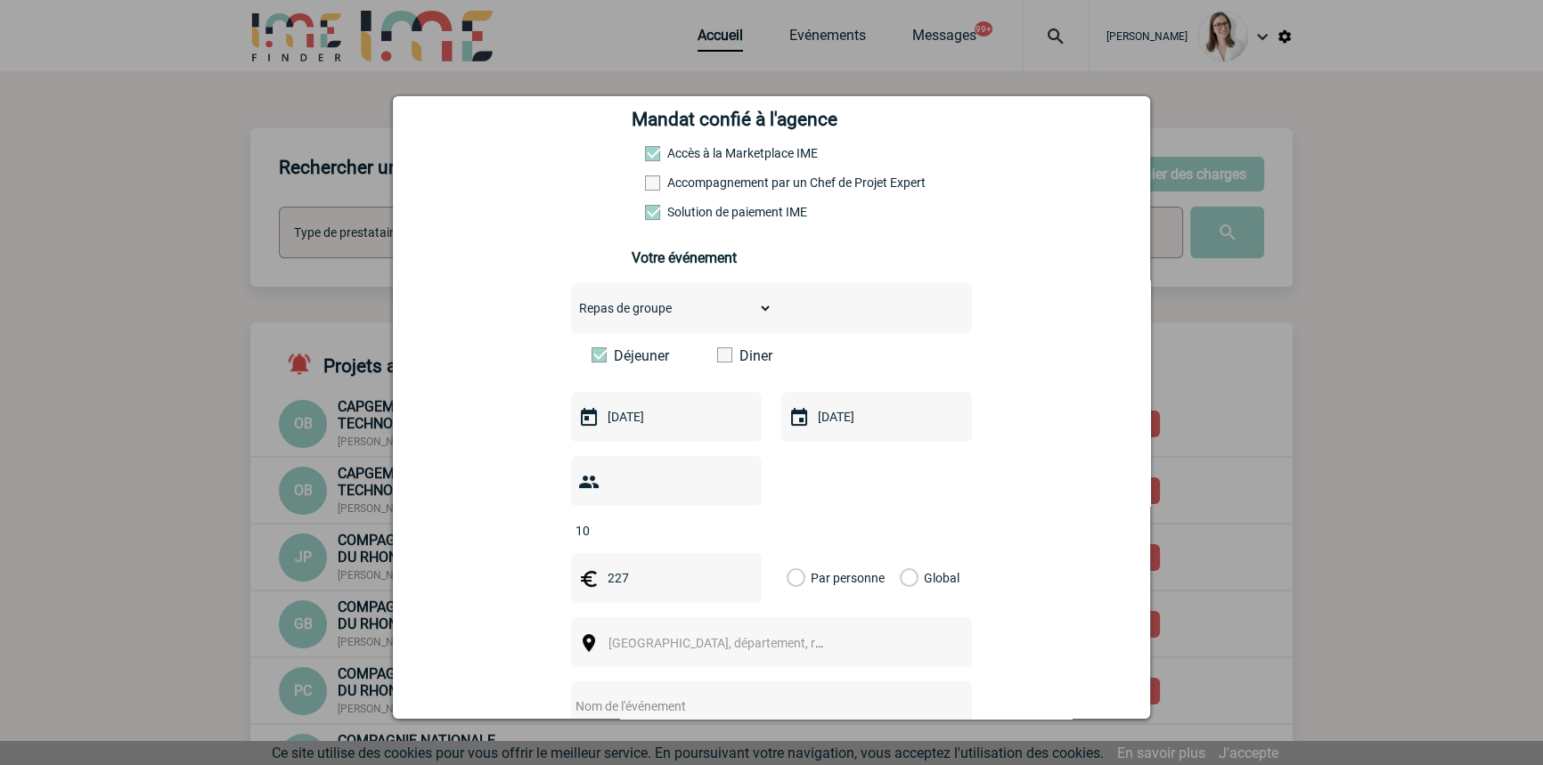
click at [0, 0] on input "Global" at bounding box center [0, 0] width 0 height 0
drag, startPoint x: 654, startPoint y: 642, endPoint x: 650, endPoint y: 616, distance: 27.1
click at [653, 642] on div "Choisissez un type d'évènement Séminaire avec nuitée Séminaire sans nuitée Repa…" at bounding box center [771, 564] width 401 height 562
drag, startPoint x: 650, startPoint y: 616, endPoint x: 66, endPoint y: 526, distance: 590.6
click at [648, 636] on span "[GEOGRAPHIC_DATA], département, région..." at bounding box center [733, 643] width 248 height 14
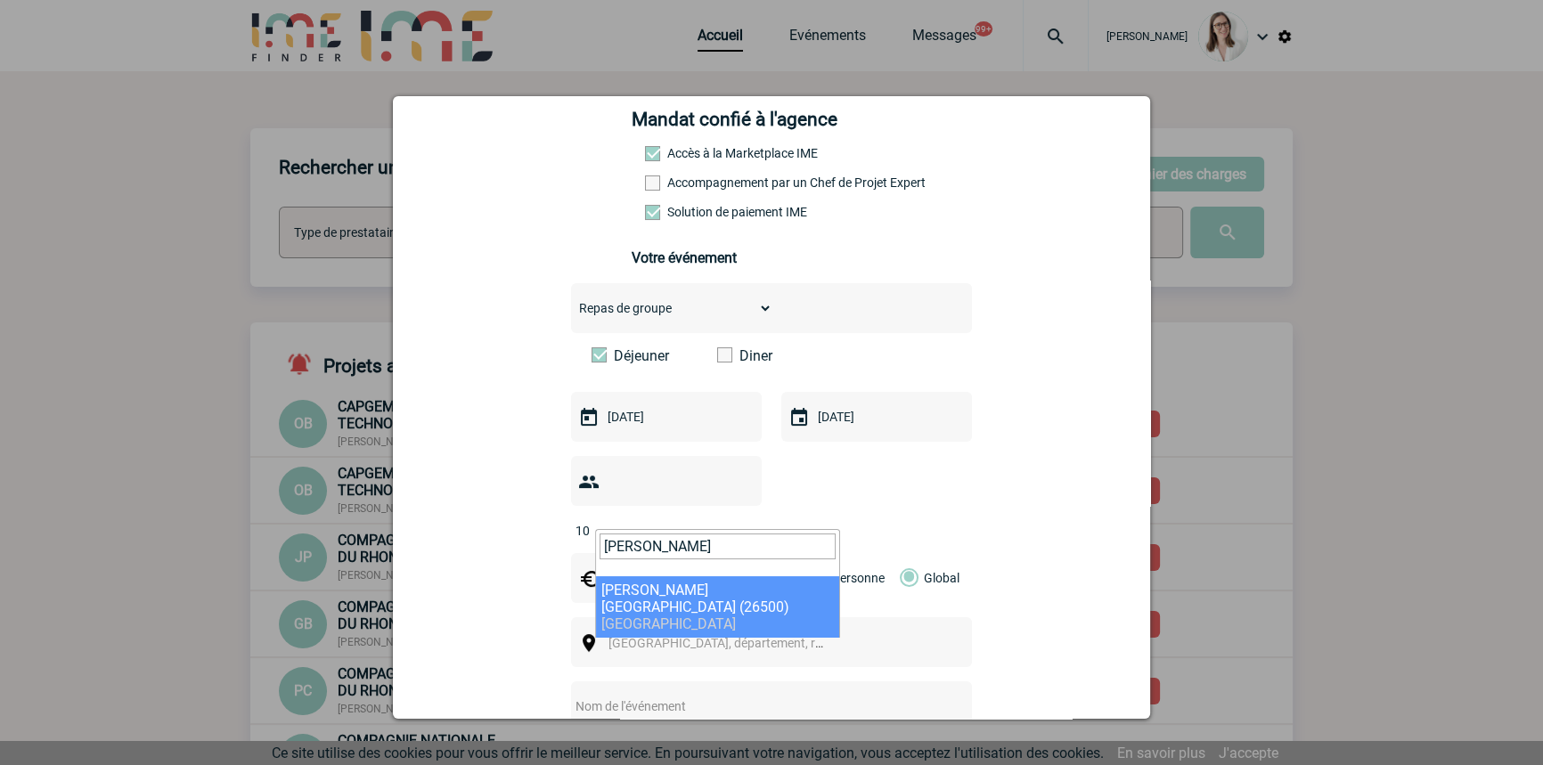
type input "[PERSON_NAME]"
select select "35076"
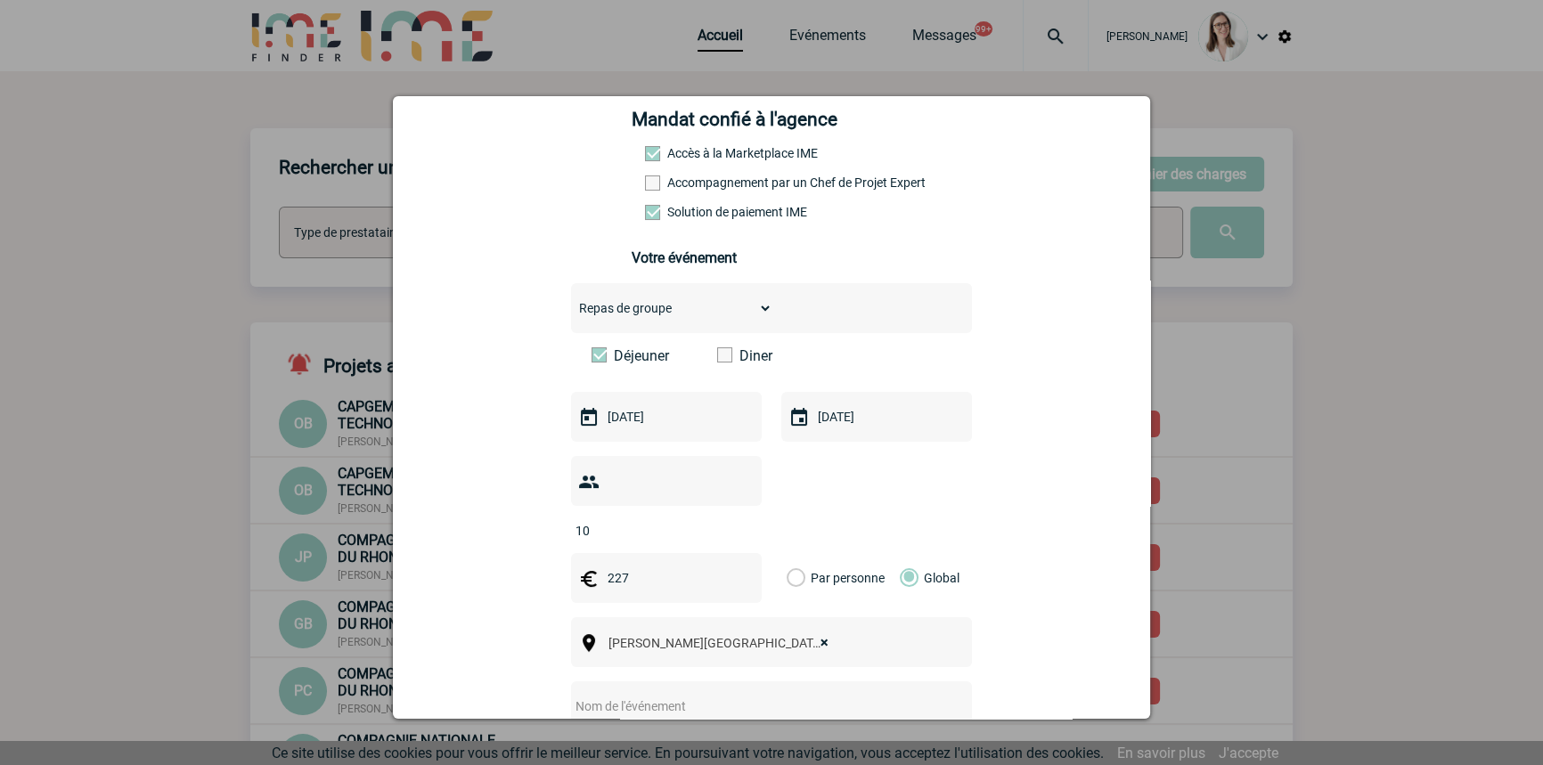
click at [680, 695] on input "text" at bounding box center [748, 706] width 354 height 23
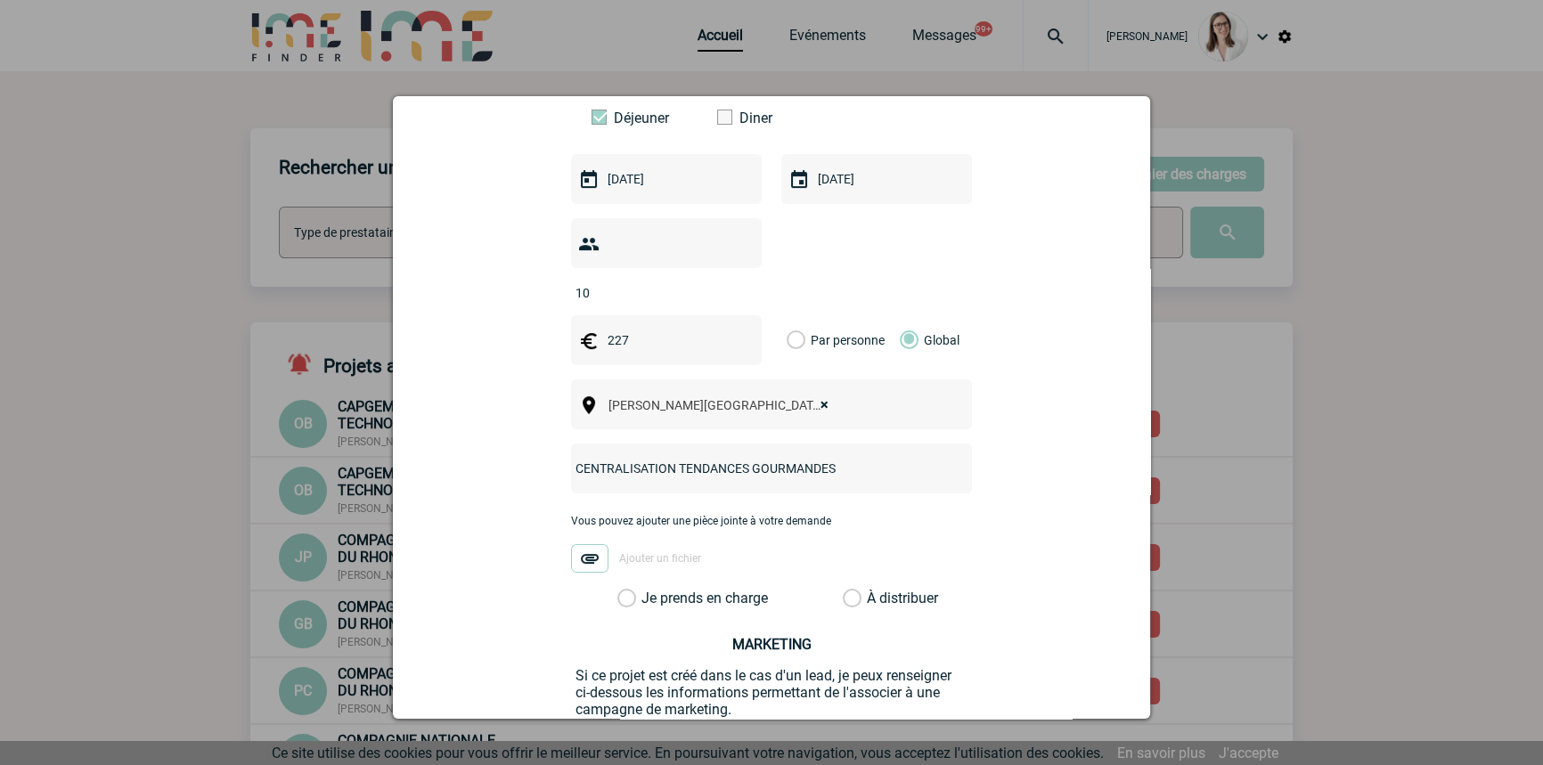
scroll to position [629, 0]
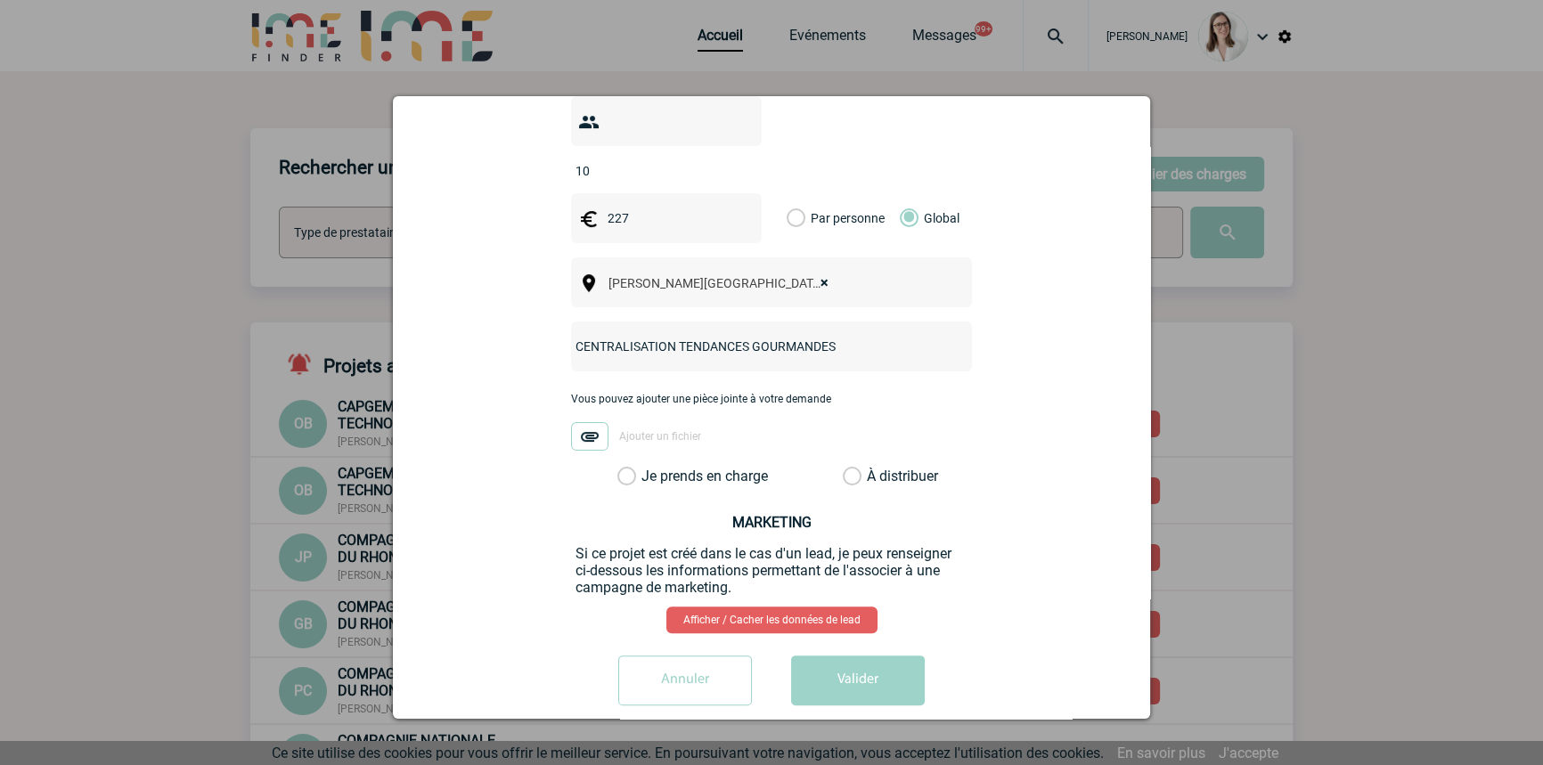
type input "CENTRALISATION TENDANCES GOURMANDES"
click at [648, 468] on label "Je prends en charge" at bounding box center [633, 477] width 30 height 18
click at [0, 0] on input "Je prends en charge" at bounding box center [0, 0] width 0 height 0
click at [847, 666] on button "Valider" at bounding box center [858, 681] width 134 height 50
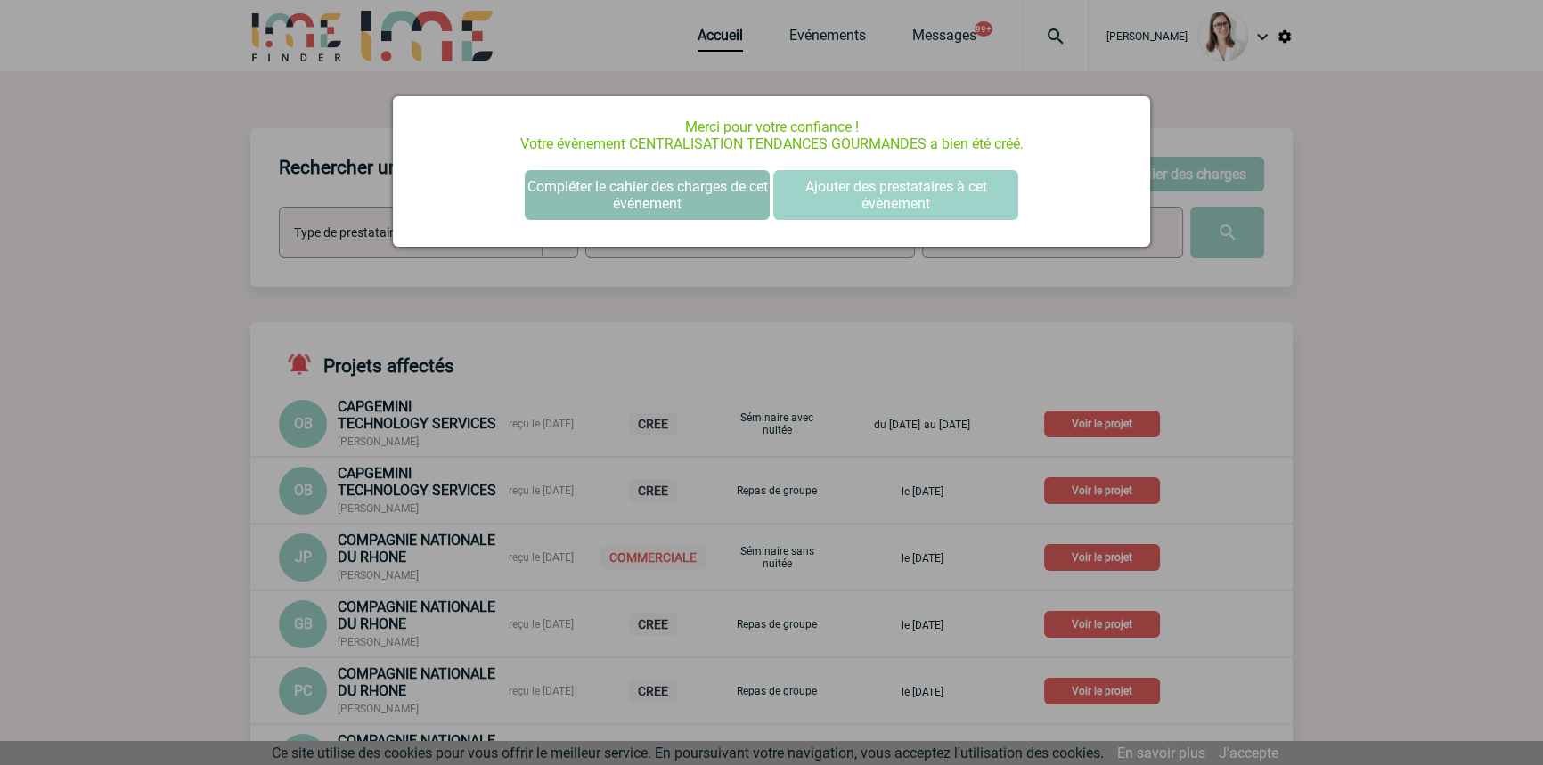
click at [641, 184] on button "Compléter le cahier des charges de cet événement" at bounding box center [647, 195] width 245 height 50
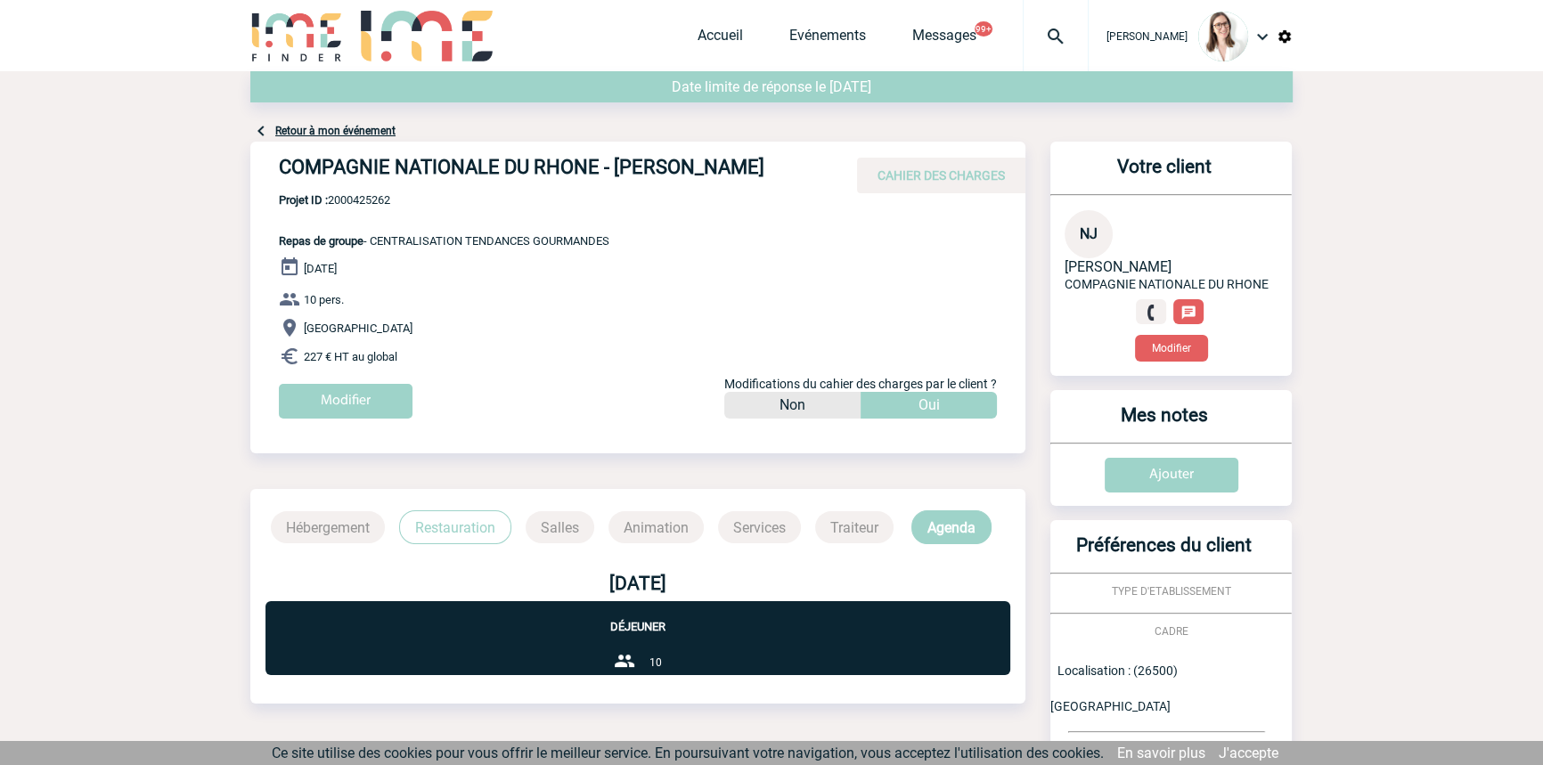
click at [343, 207] on span "Projet ID : 2000425262" at bounding box center [444, 199] width 331 height 13
drag, startPoint x: 343, startPoint y: 220, endPoint x: 343, endPoint y: 234, distance: 14.3
click at [343, 207] on span "Projet ID : 2000425262" at bounding box center [444, 199] width 331 height 13
copy span "2000425262"
